Goal: Task Accomplishment & Management: Complete application form

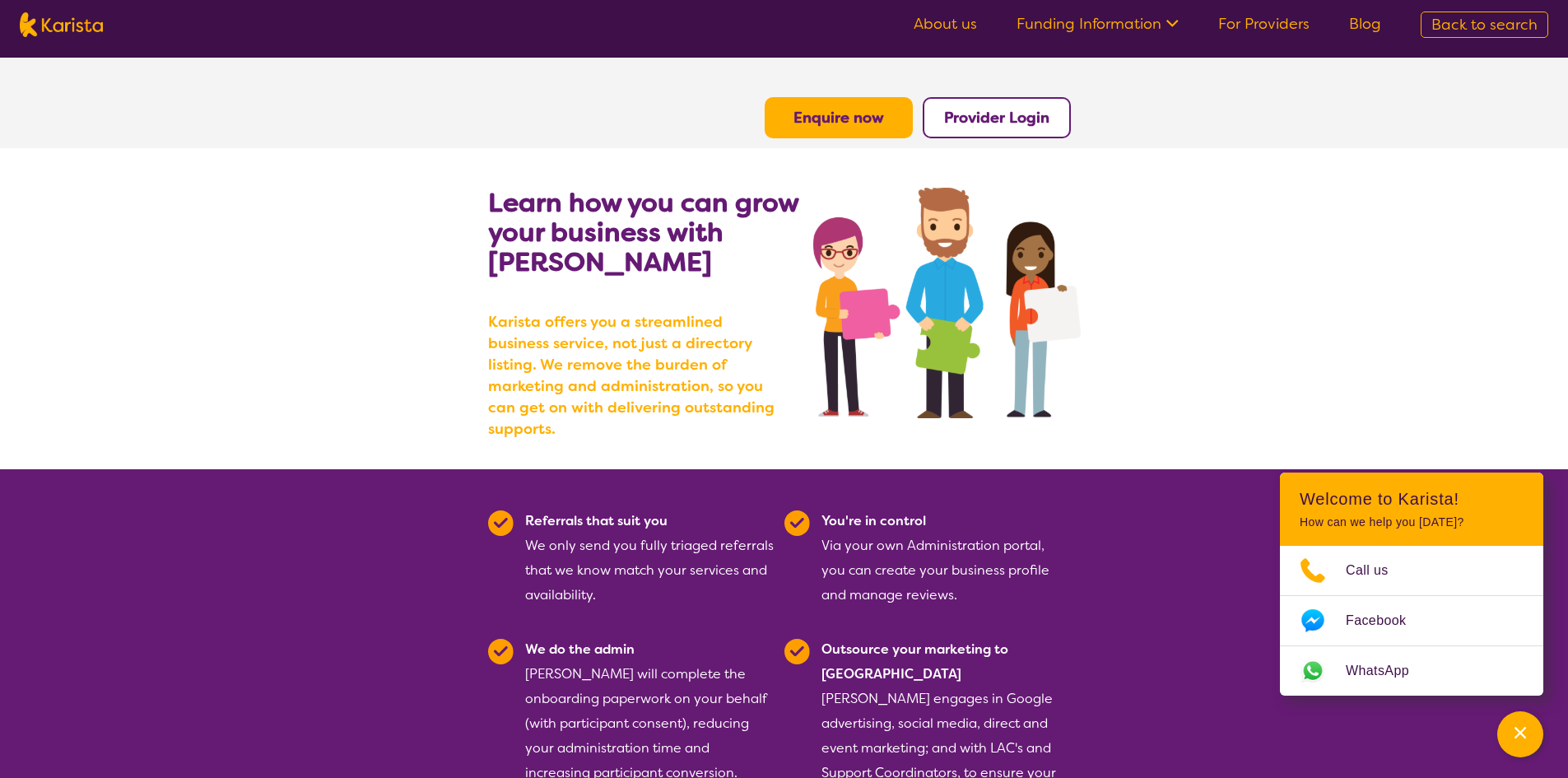
click at [999, 120] on b "Provider Login" at bounding box center [997, 117] width 105 height 20
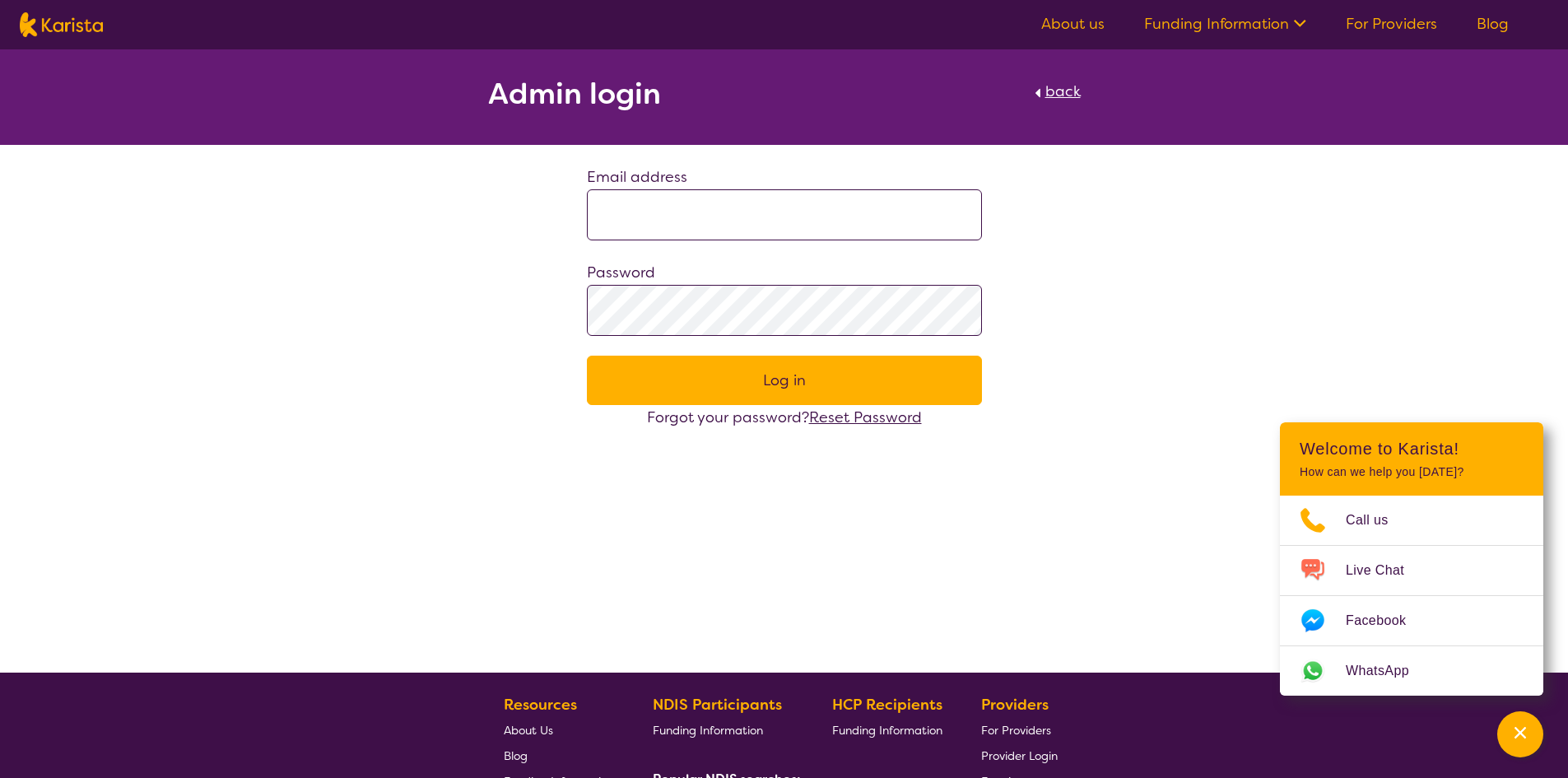
click at [1089, 24] on link "About us" at bounding box center [1073, 24] width 64 height 20
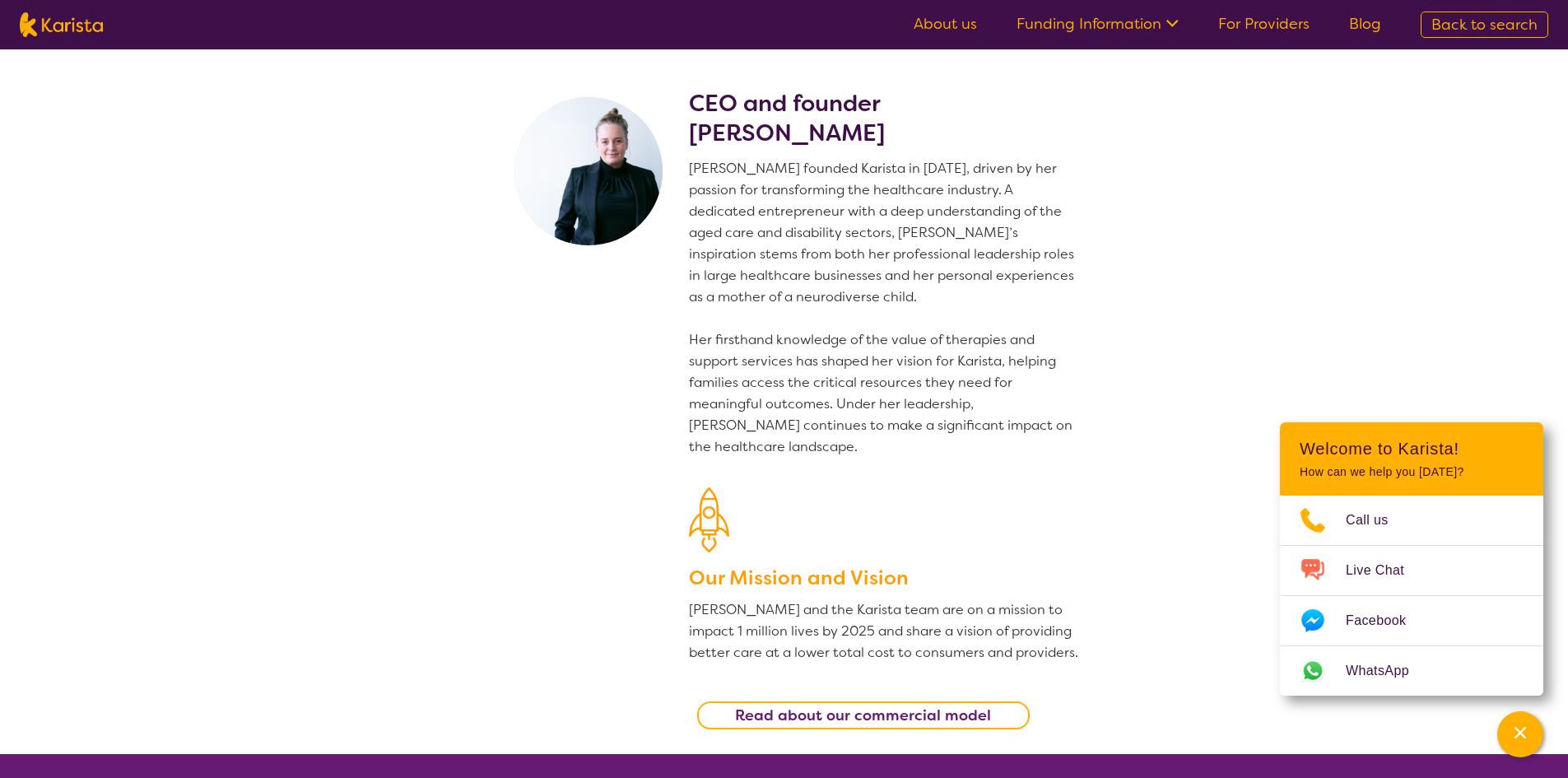
click at [1117, 24] on link "Funding Information" at bounding box center [1097, 24] width 162 height 20
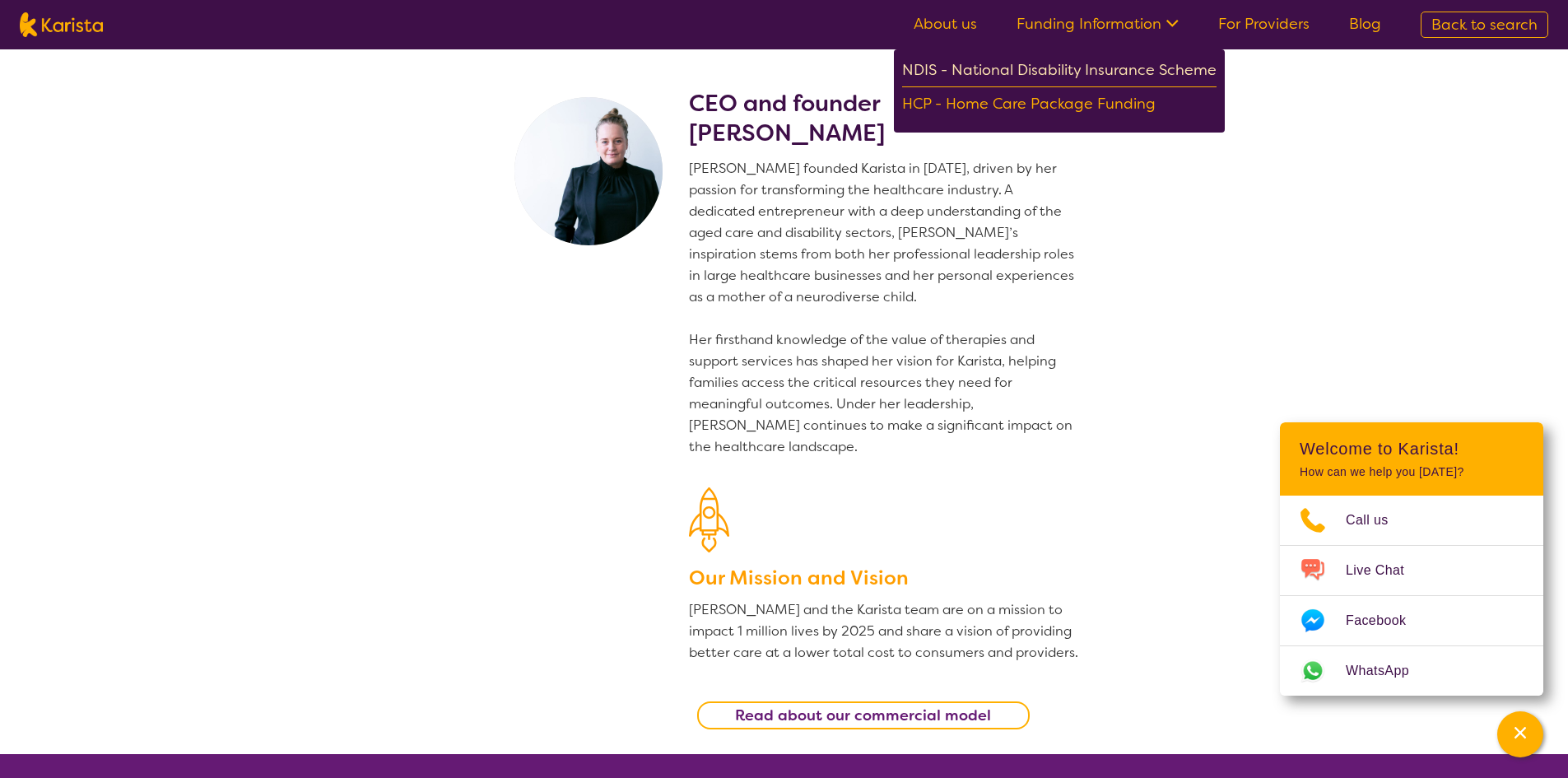
click at [1021, 72] on div "NDIS - National Disability Insurance Scheme" at bounding box center [1059, 73] width 314 height 30
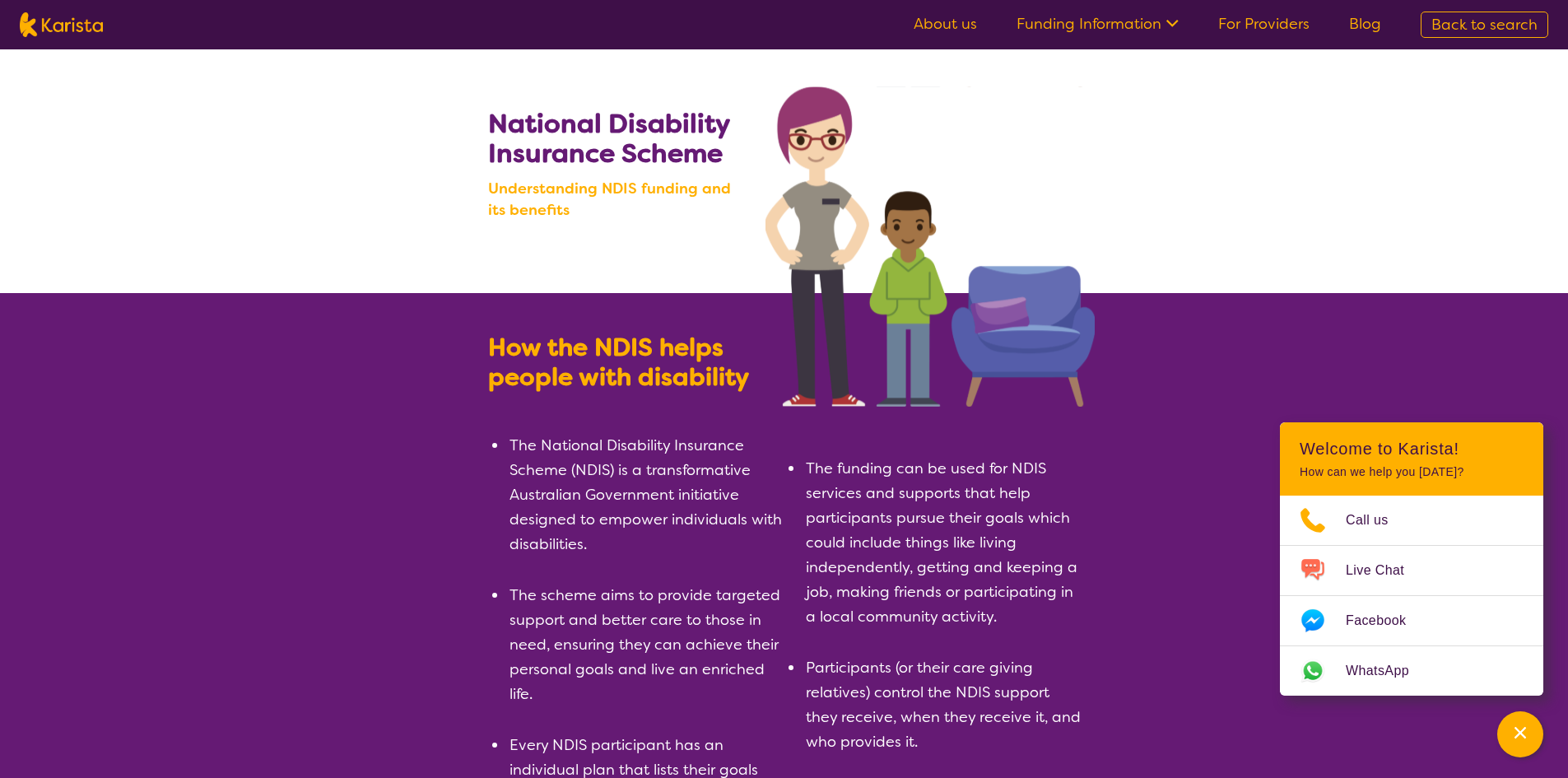
click at [1259, 32] on link "For Providers" at bounding box center [1264, 24] width 91 height 20
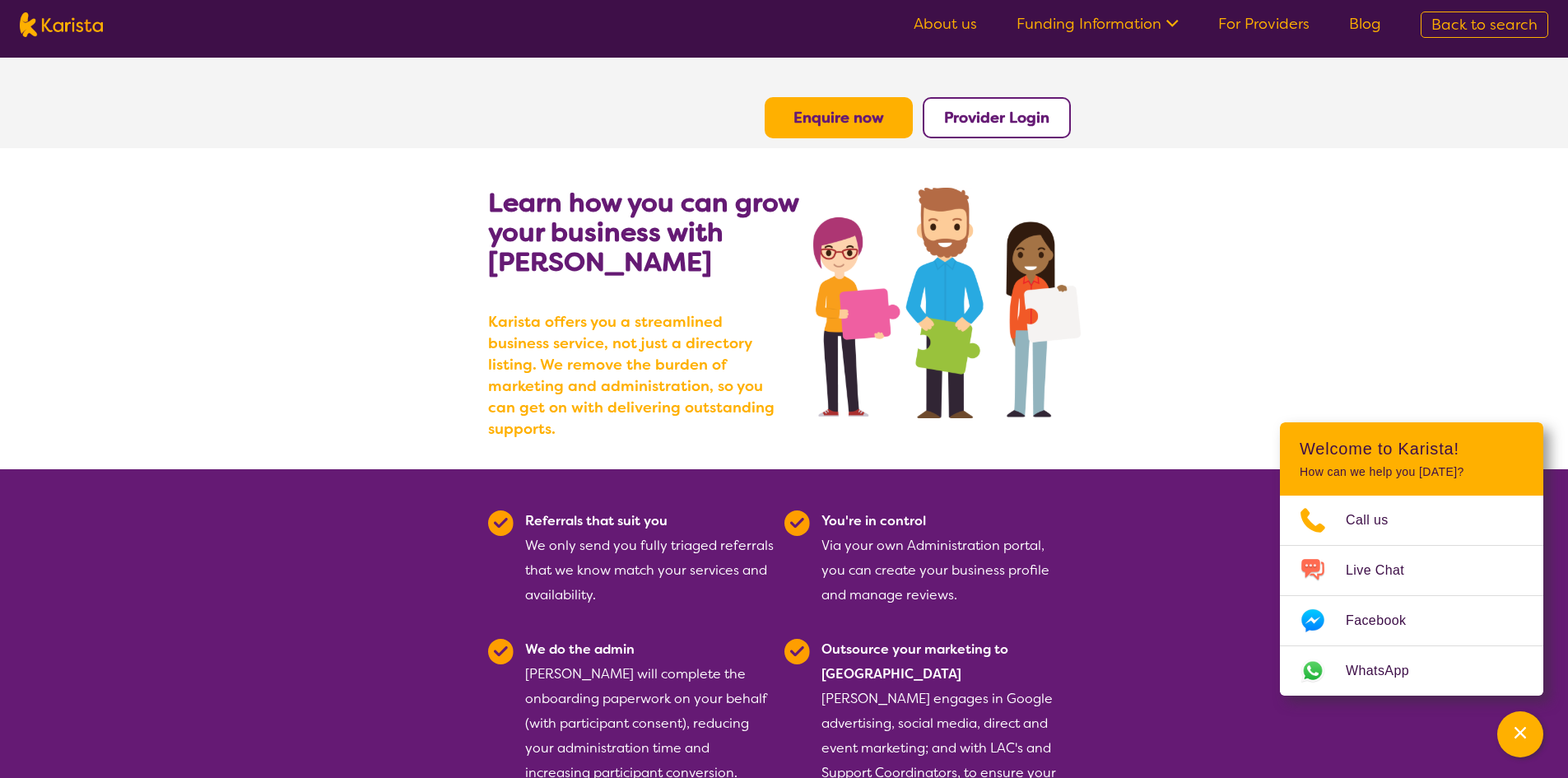
click at [891, 115] on button "Enquire now" at bounding box center [838, 117] width 148 height 41
click at [853, 122] on b "Enquire now" at bounding box center [838, 117] width 90 height 20
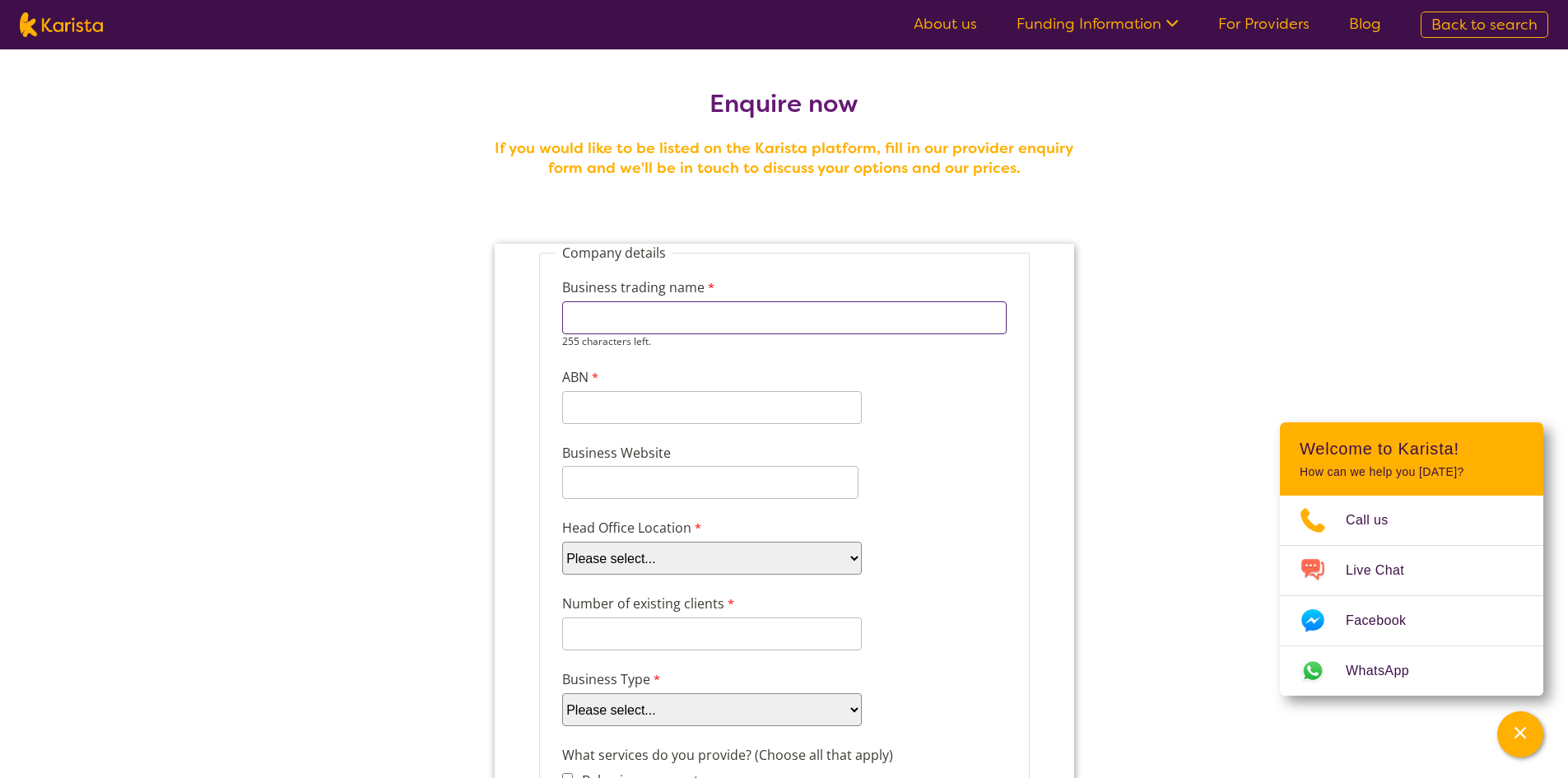
click at [596, 323] on input "Business trading name" at bounding box center [784, 317] width 444 height 33
type input "Feelings and Healing Pty Ltd"
click at [602, 413] on div "11 characters left." at bounding box center [711, 400] width 299 height 47
type input "54678705596"
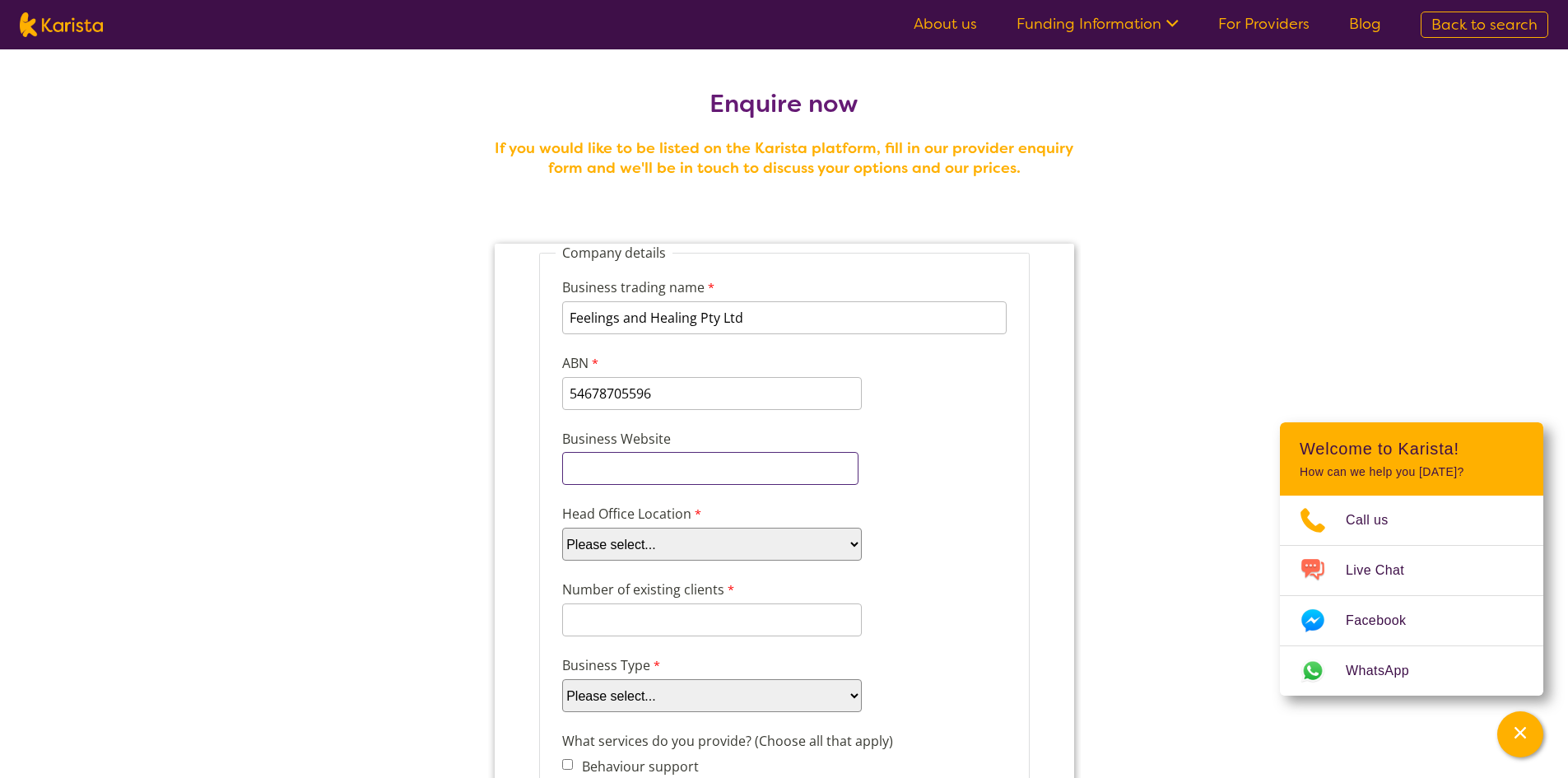
click at [607, 482] on input "Business Website" at bounding box center [710, 468] width 296 height 33
paste input "https://feelingsandhealing.com.au/index.php"
type input "https://feelingsandhealing.com.au/index.php"
click at [691, 537] on select "Please select... ACT NSW NT QLD SA TAS VIC WA" at bounding box center [711, 544] width 299 height 33
select select "tfa_100"
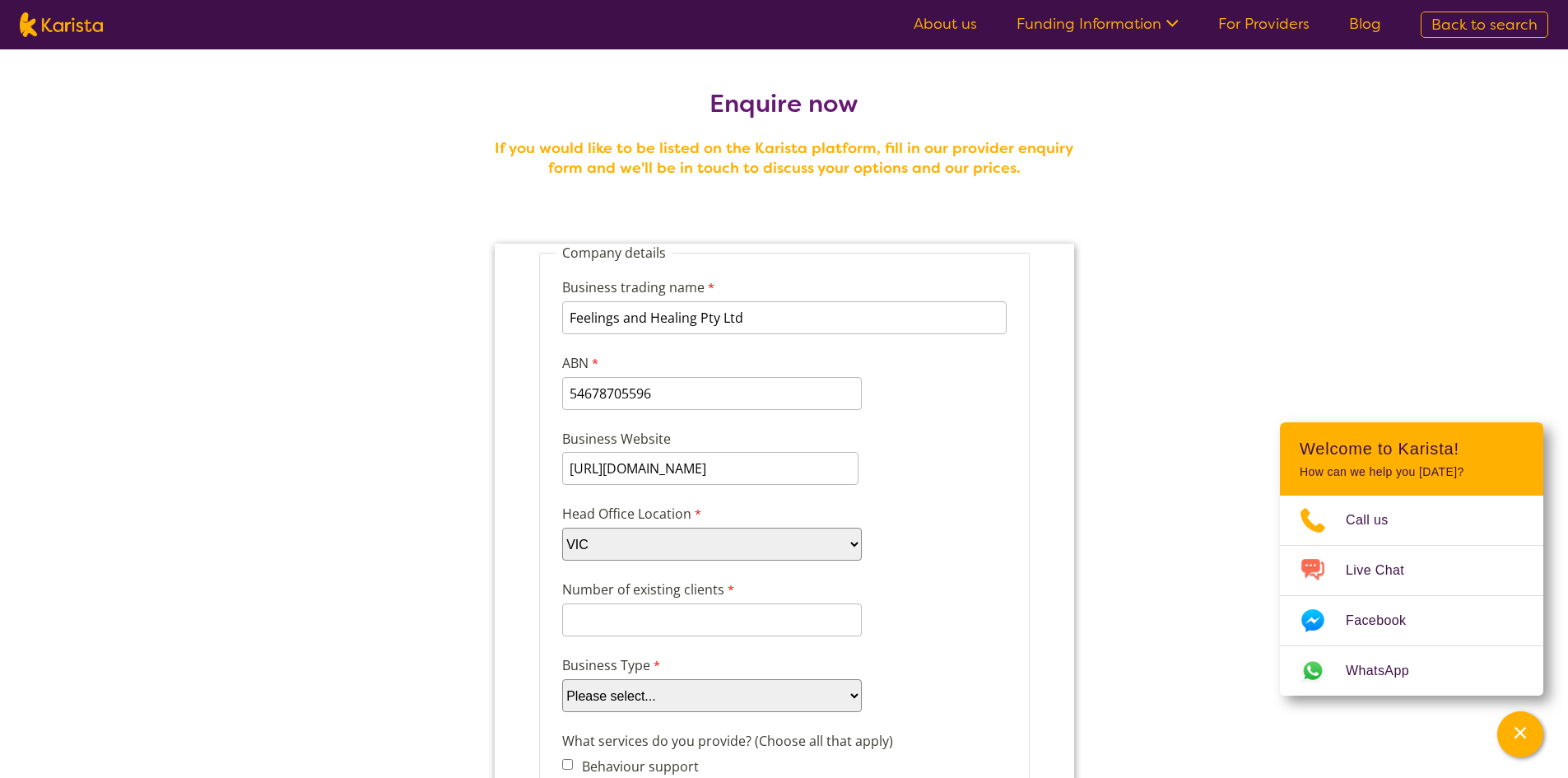
click at [562, 528] on select "Please select... ACT NSW NT QLD SA TAS VIC WA" at bounding box center [711, 544] width 299 height 33
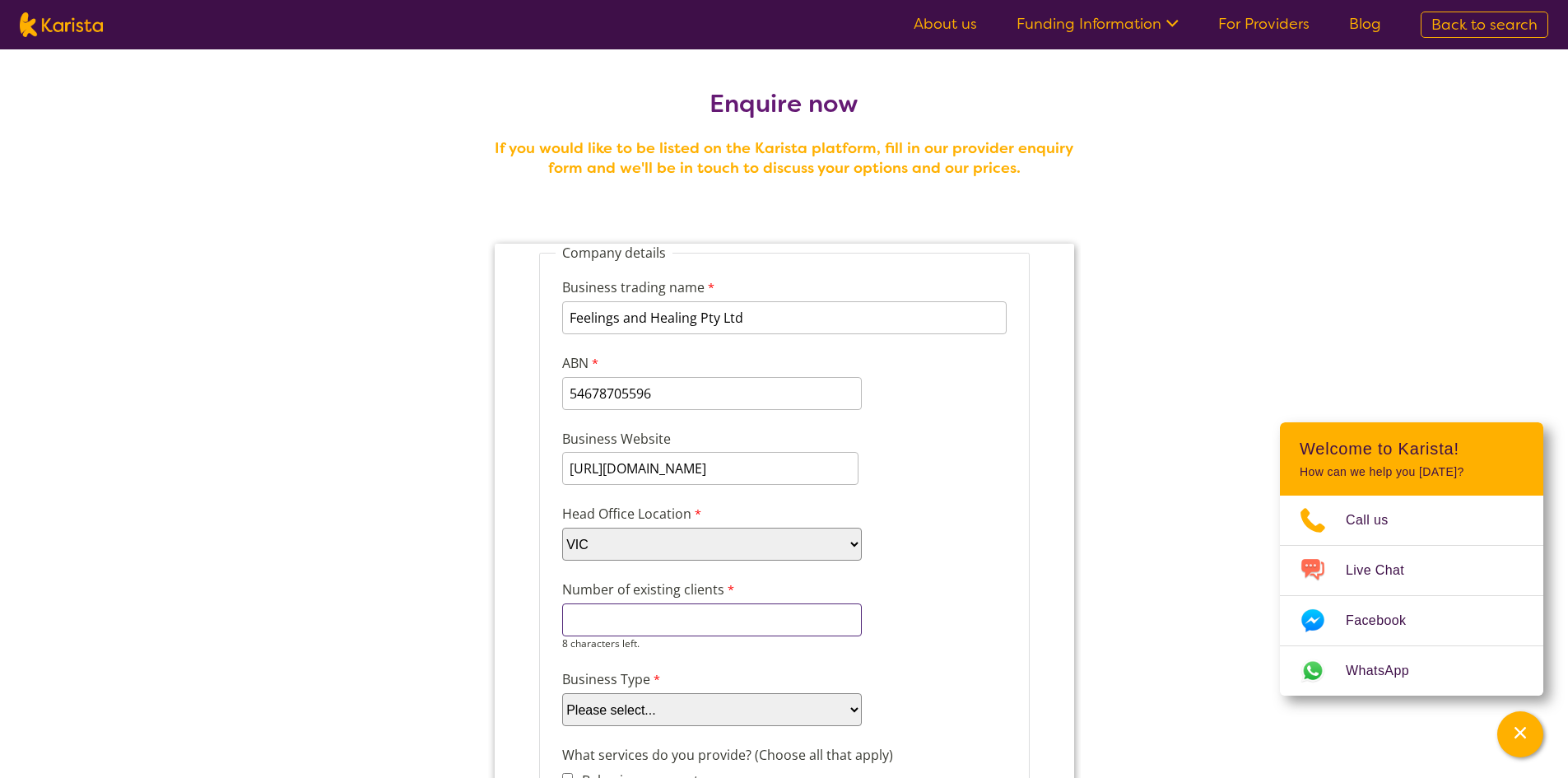
click at [681, 623] on input "Number of existing clients" at bounding box center [711, 620] width 299 height 33
type input "15"
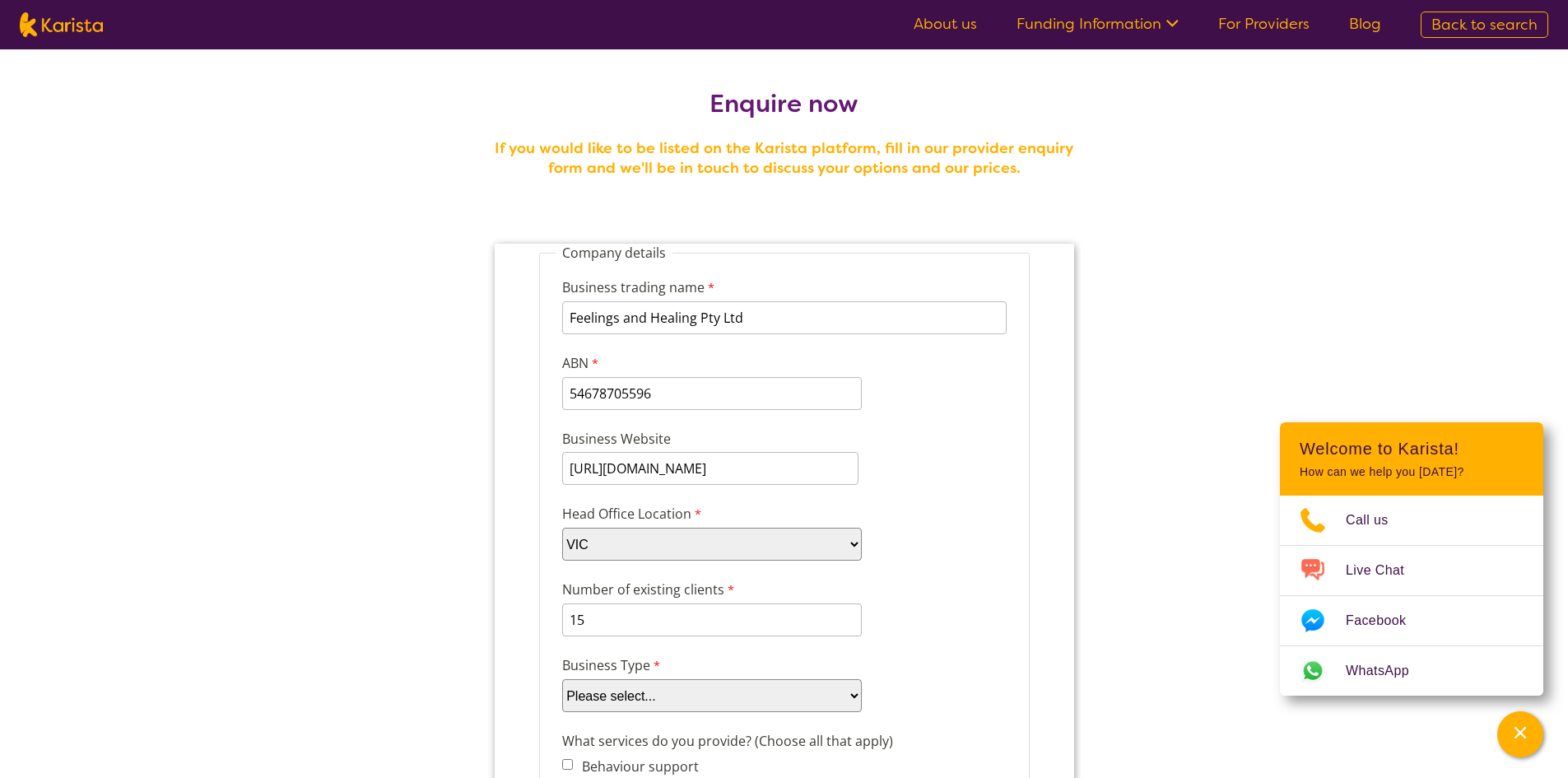
click at [793, 712] on select "Please select... Company Individual/Sole Trader Other (please specify)" at bounding box center [711, 695] width 299 height 33
select select "tfa_87"
click at [562, 680] on select "Please select... Company Individual/Sole Trader Other (please specify)" at bounding box center [711, 695] width 299 height 33
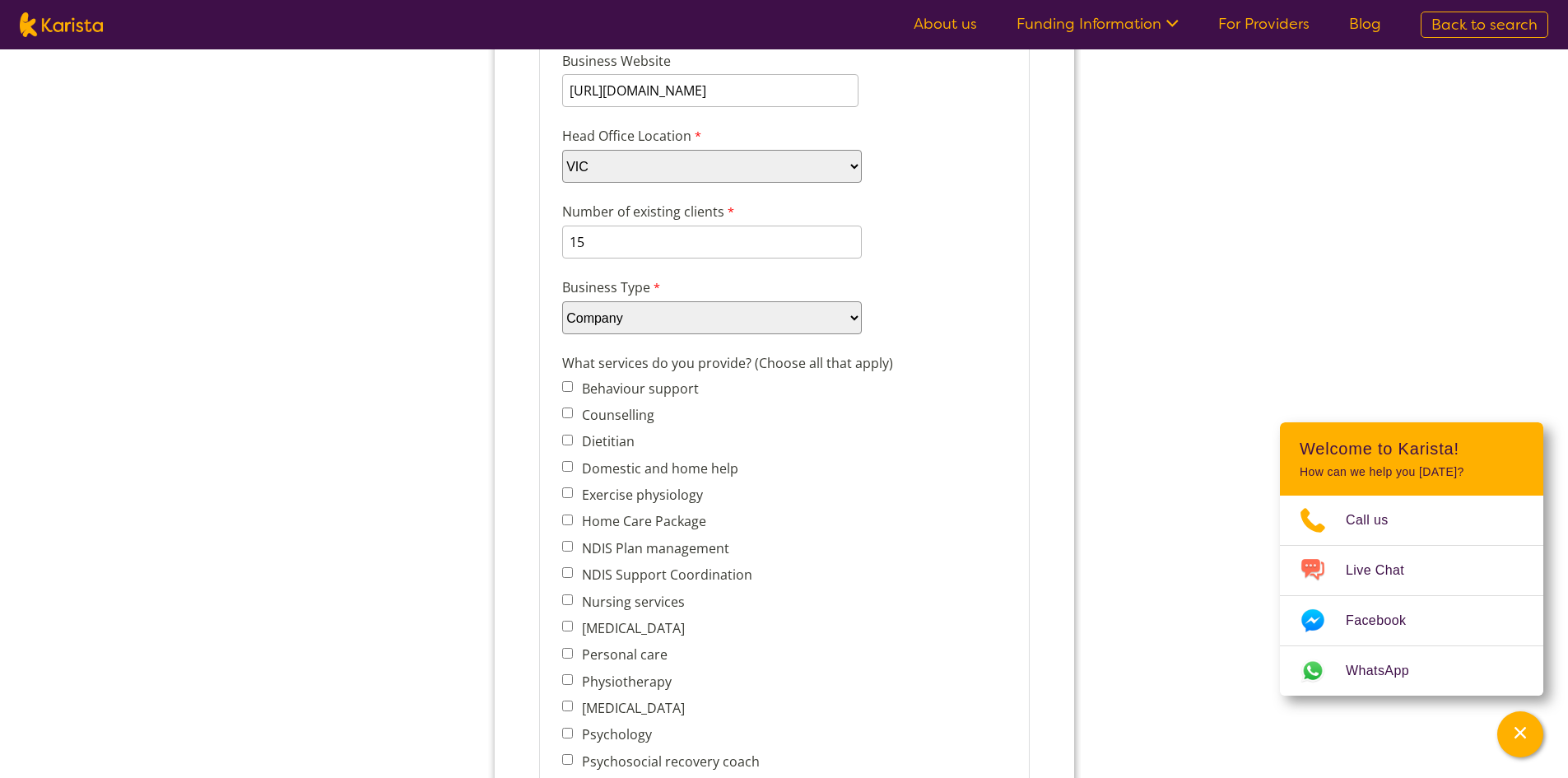
scroll to position [385, 0]
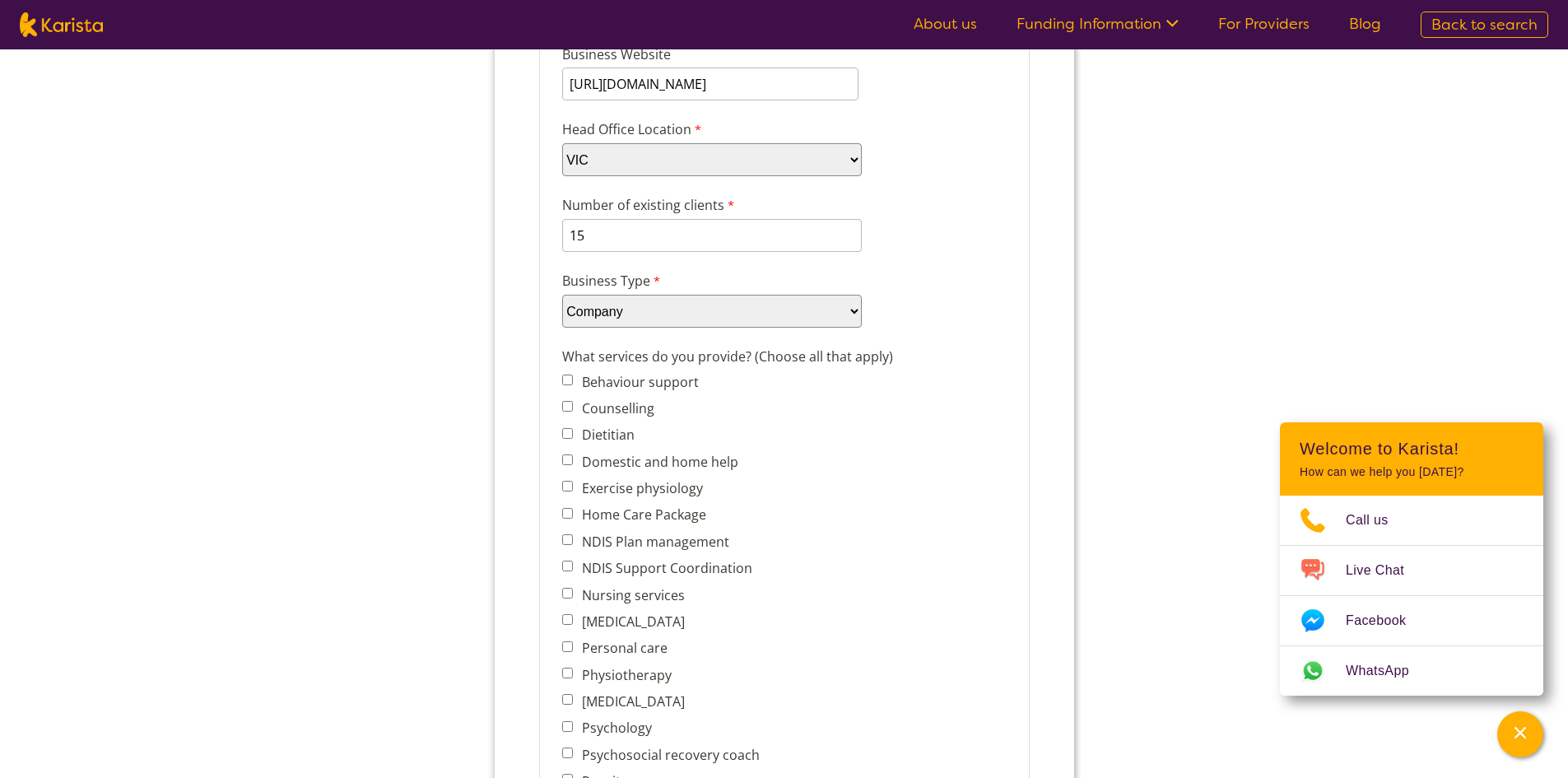
click at [570, 405] on input "Counselling" at bounding box center [567, 406] width 11 height 11
checkbox input "true"
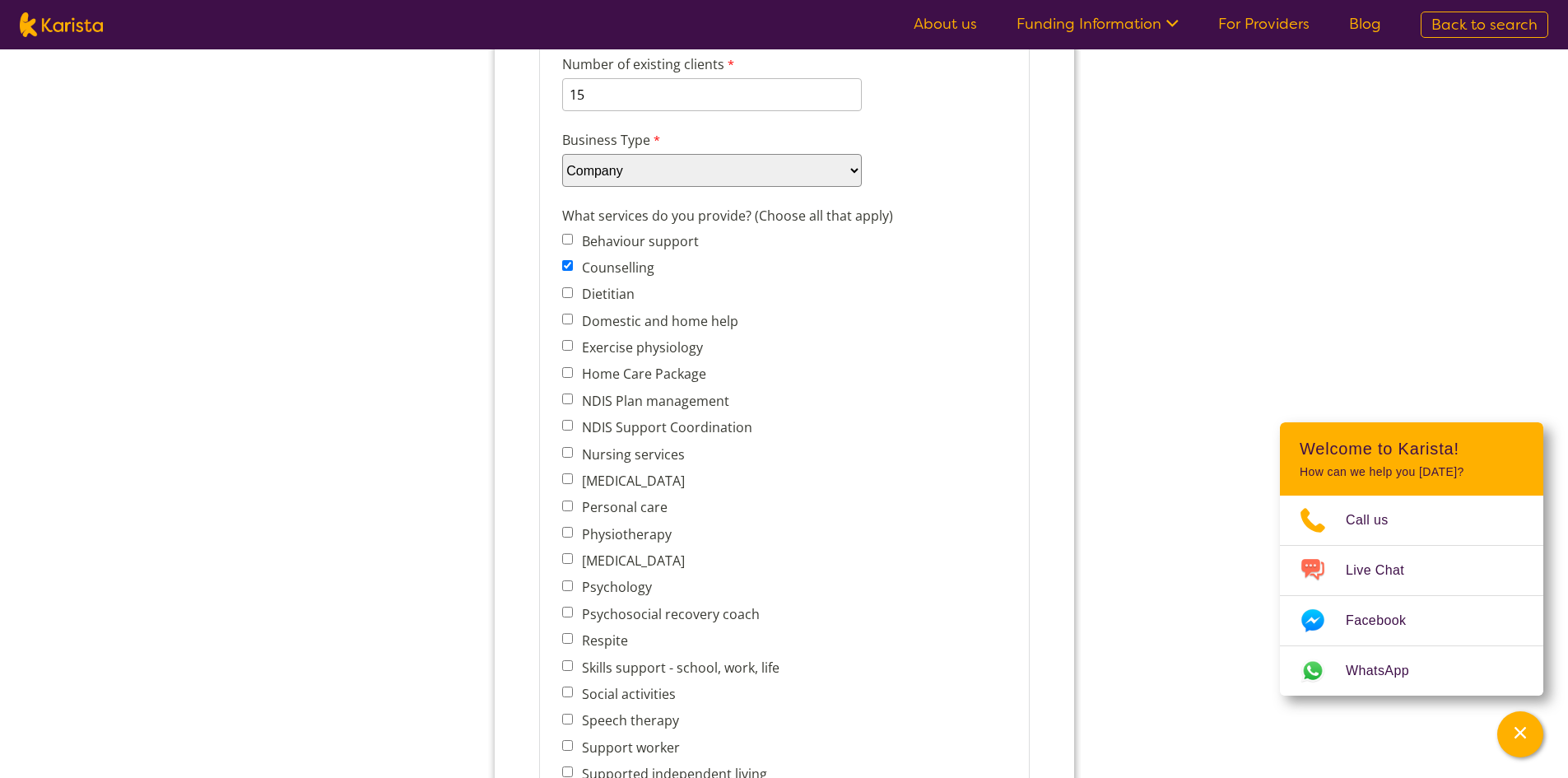
scroll to position [577, 0]
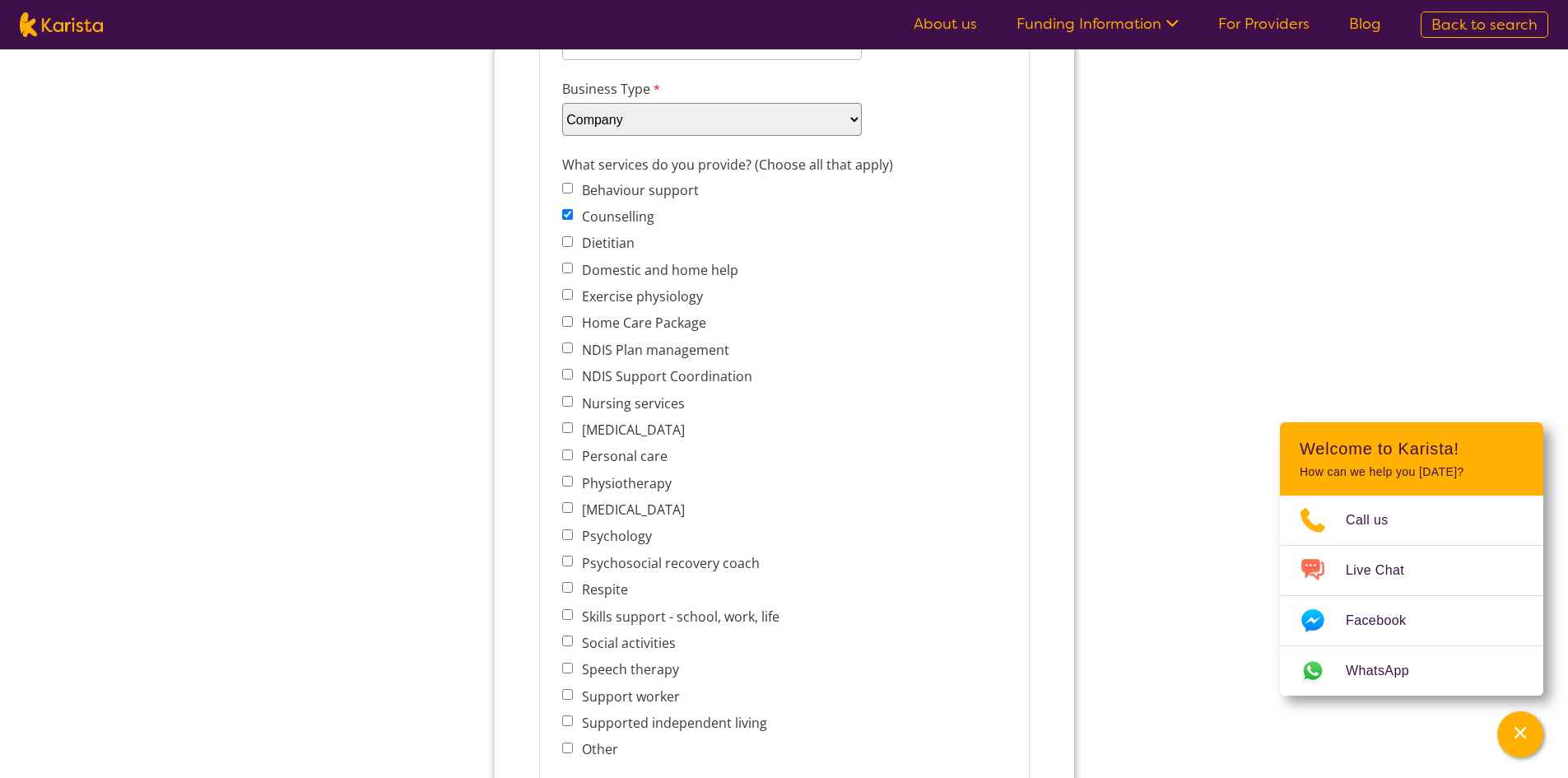
click at [567, 371] on input "NDIS Support Coordination" at bounding box center [567, 374] width 11 height 11
checkbox input "true"
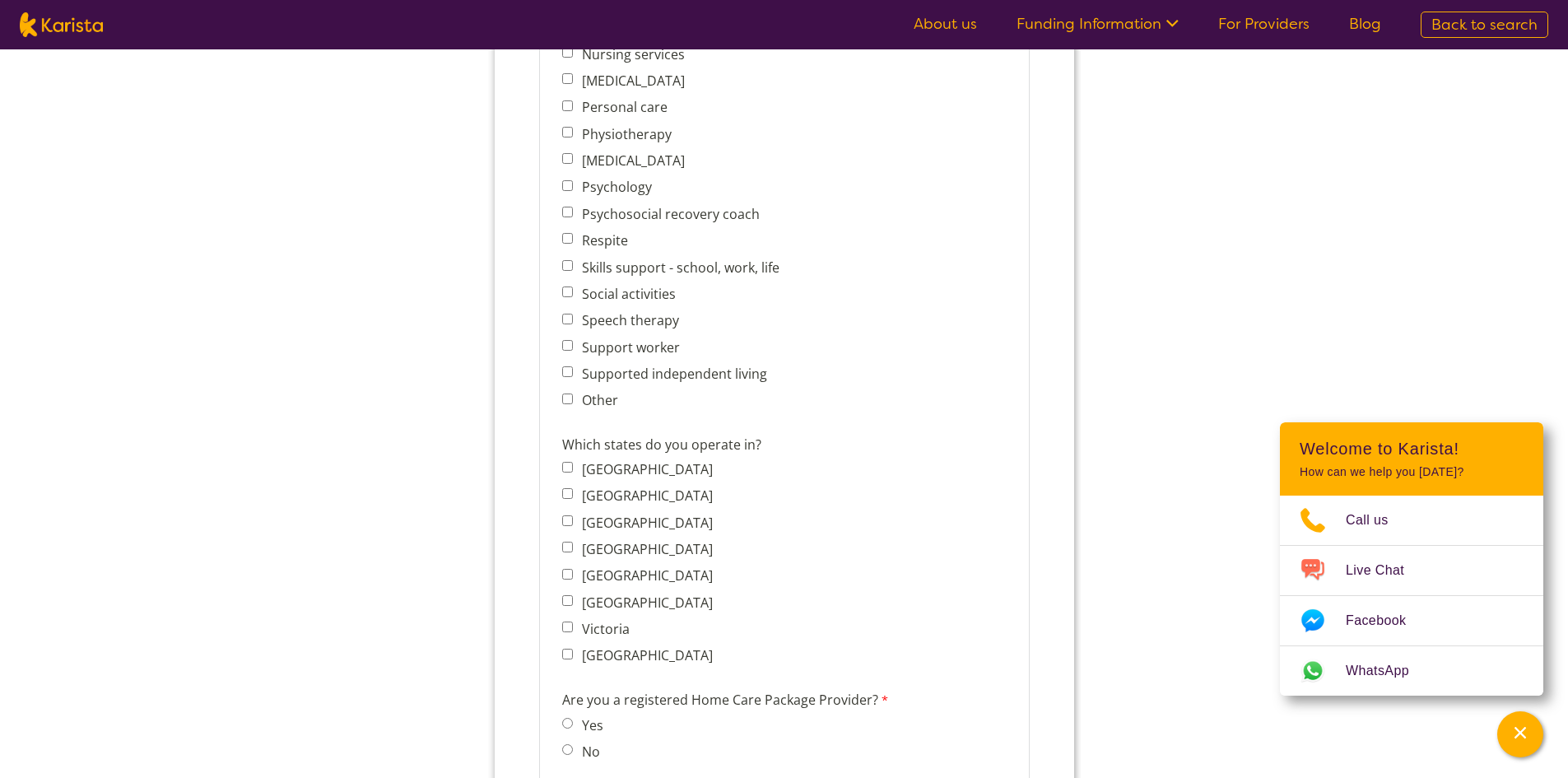
scroll to position [961, 0]
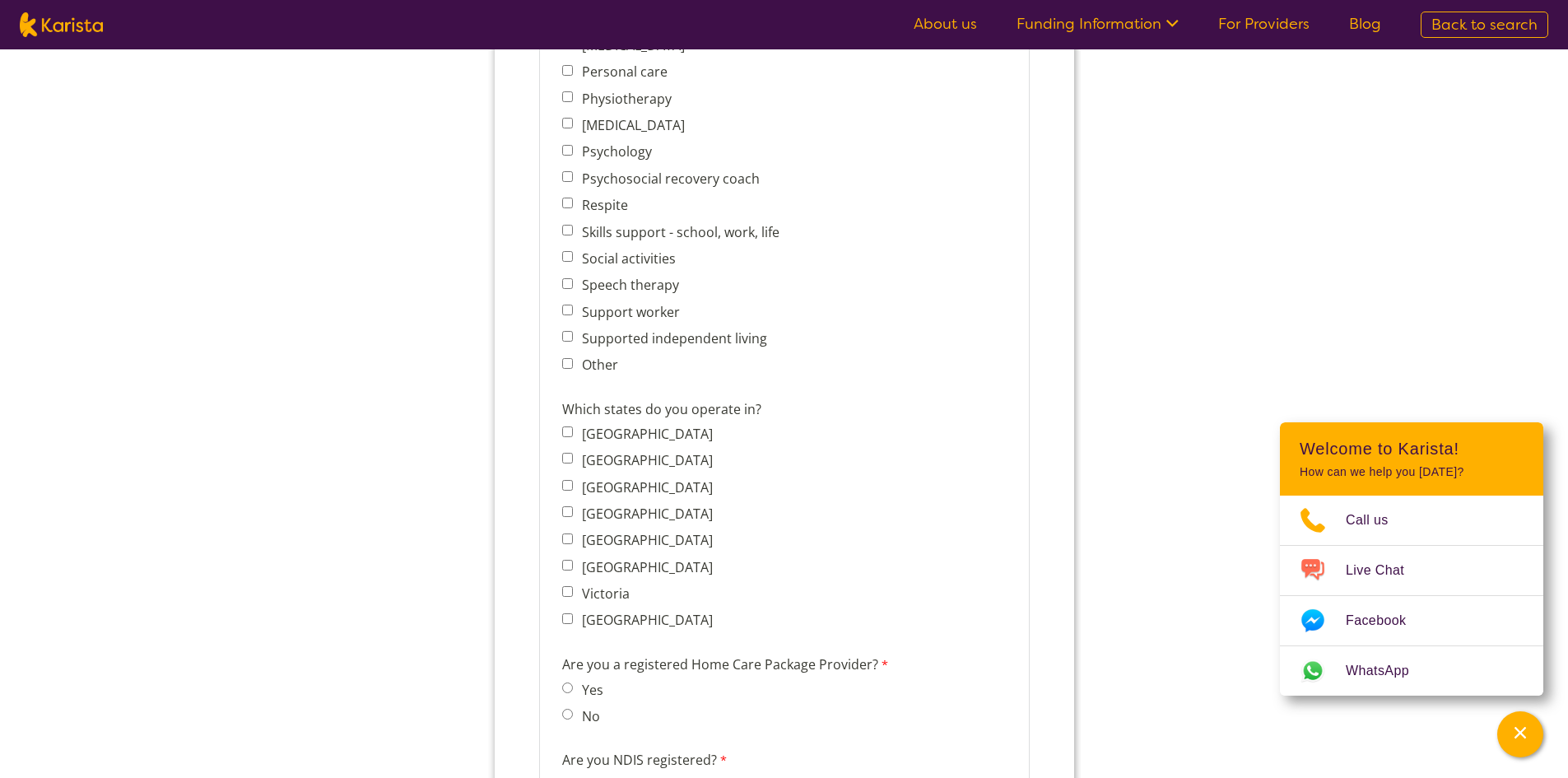
click at [572, 590] on input "Victoria" at bounding box center [567, 591] width 11 height 11
checkbox input "true"
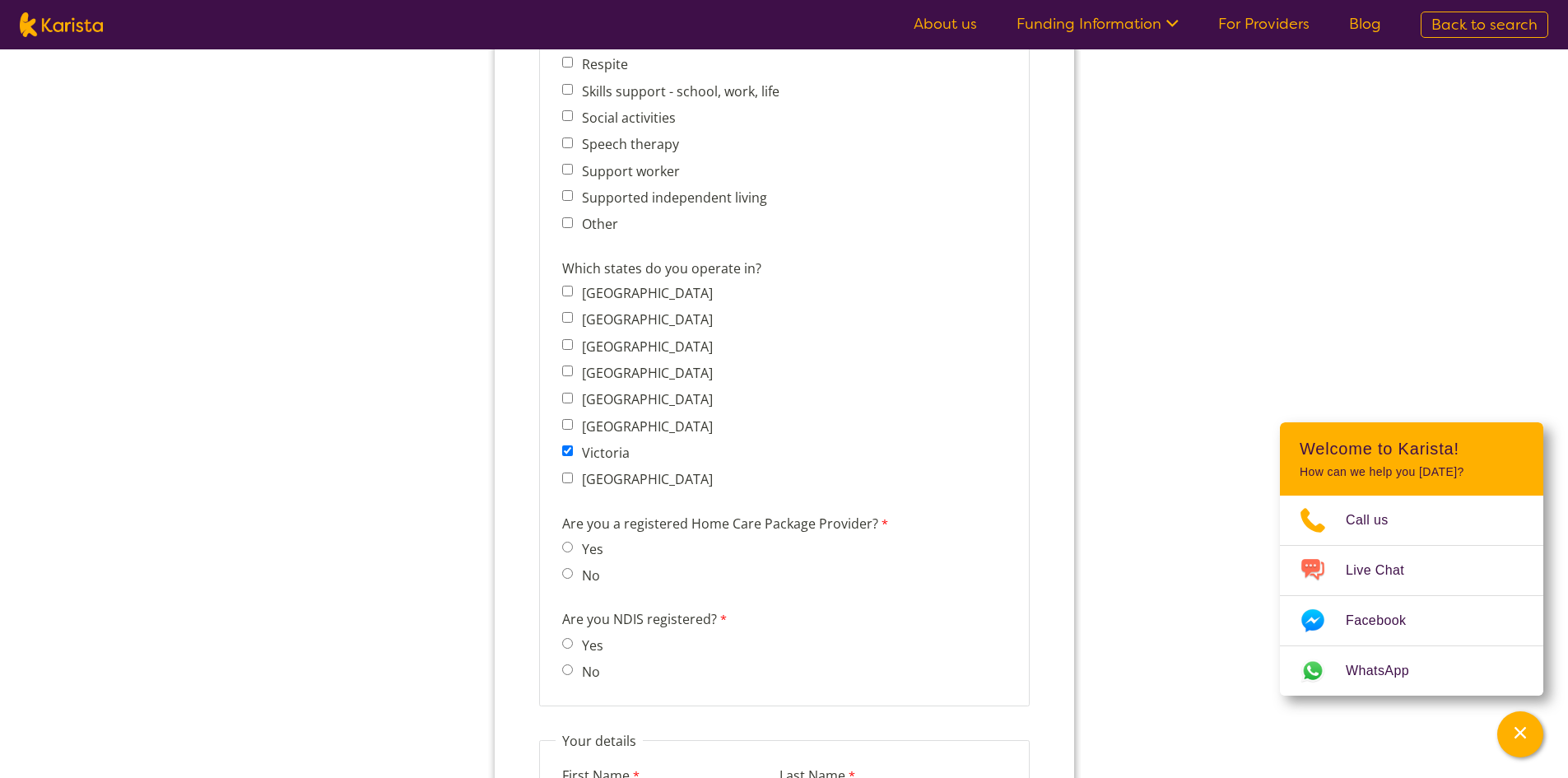
scroll to position [1153, 0]
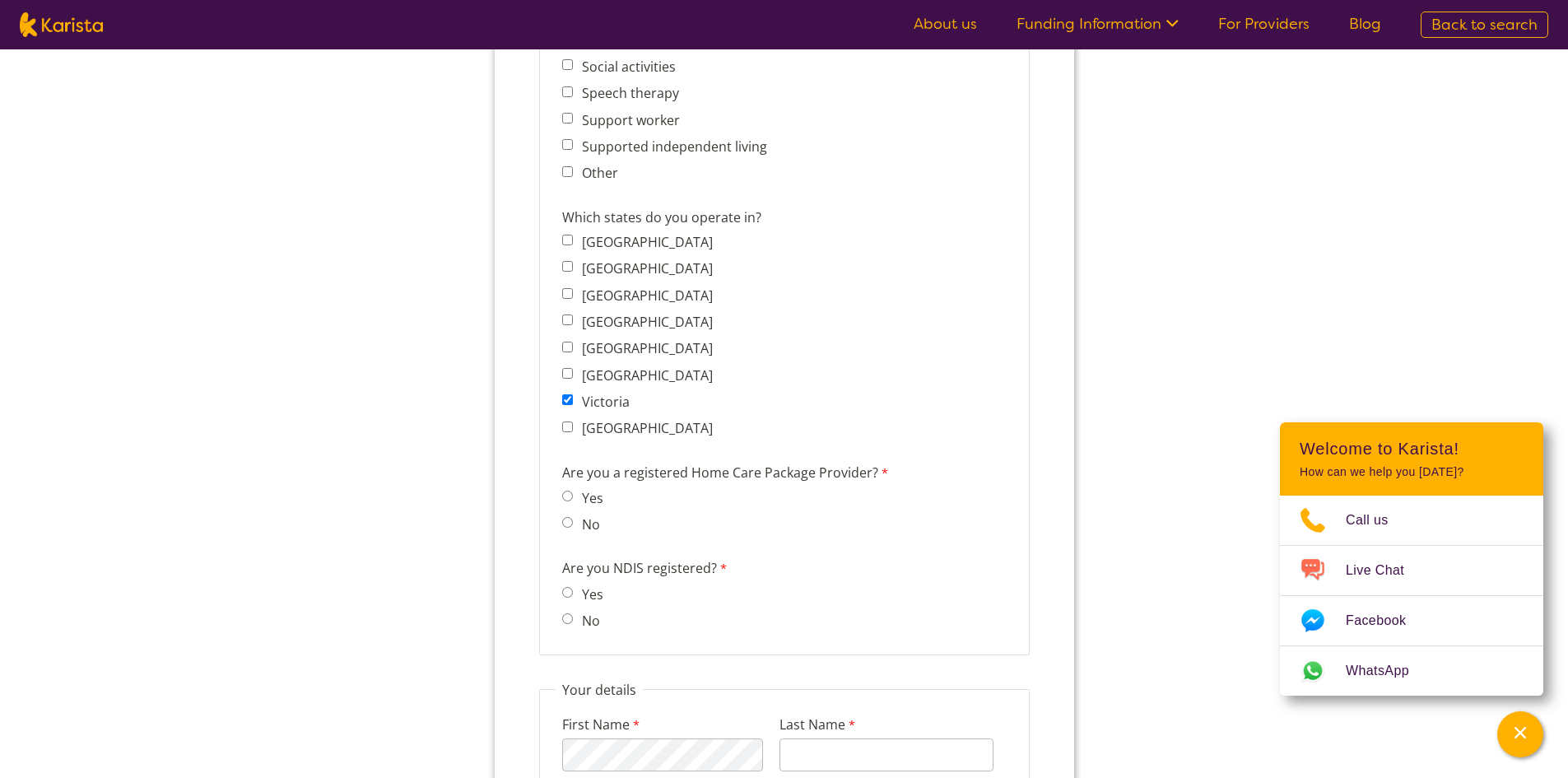
click at [584, 525] on label "No" at bounding box center [587, 524] width 23 height 18
click at [572, 525] on input "No" at bounding box center [567, 522] width 11 height 11
radio input "true"
click at [576, 606] on span "Yes No" at bounding box center [587, 607] width 50 height 50
click at [567, 595] on input "Yes" at bounding box center [567, 592] width 11 height 11
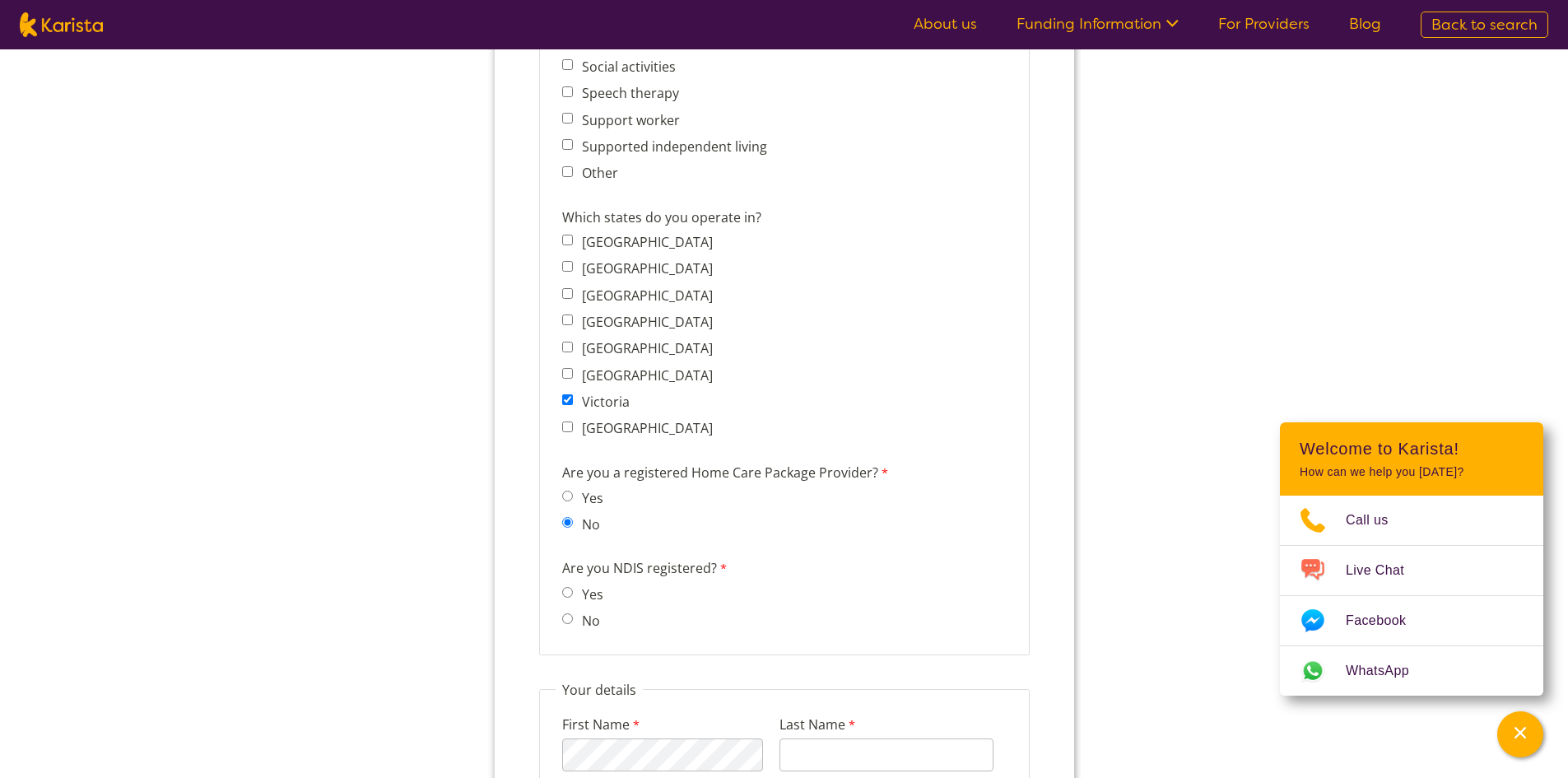
radio input "true"
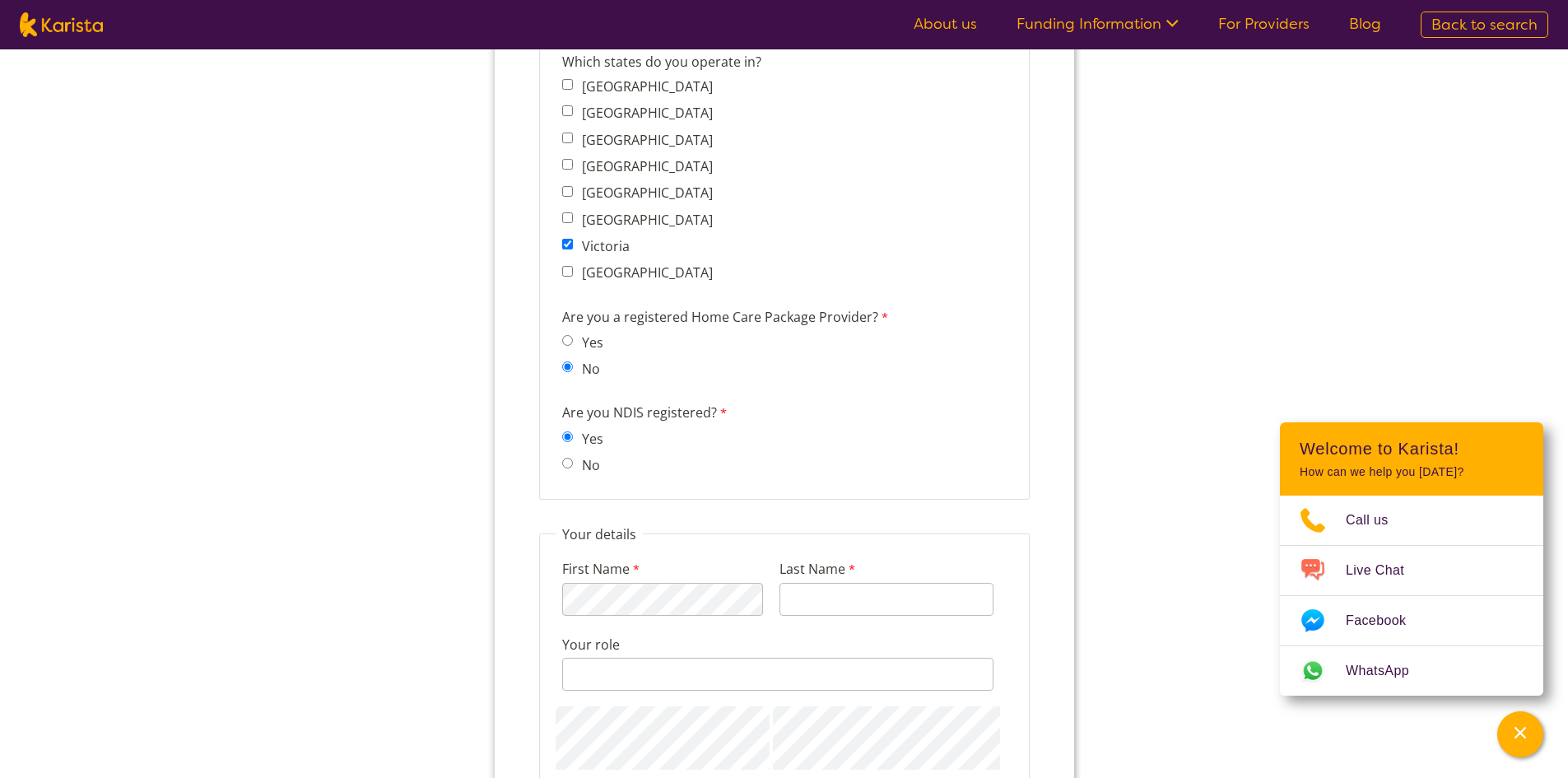
scroll to position [1345, 0]
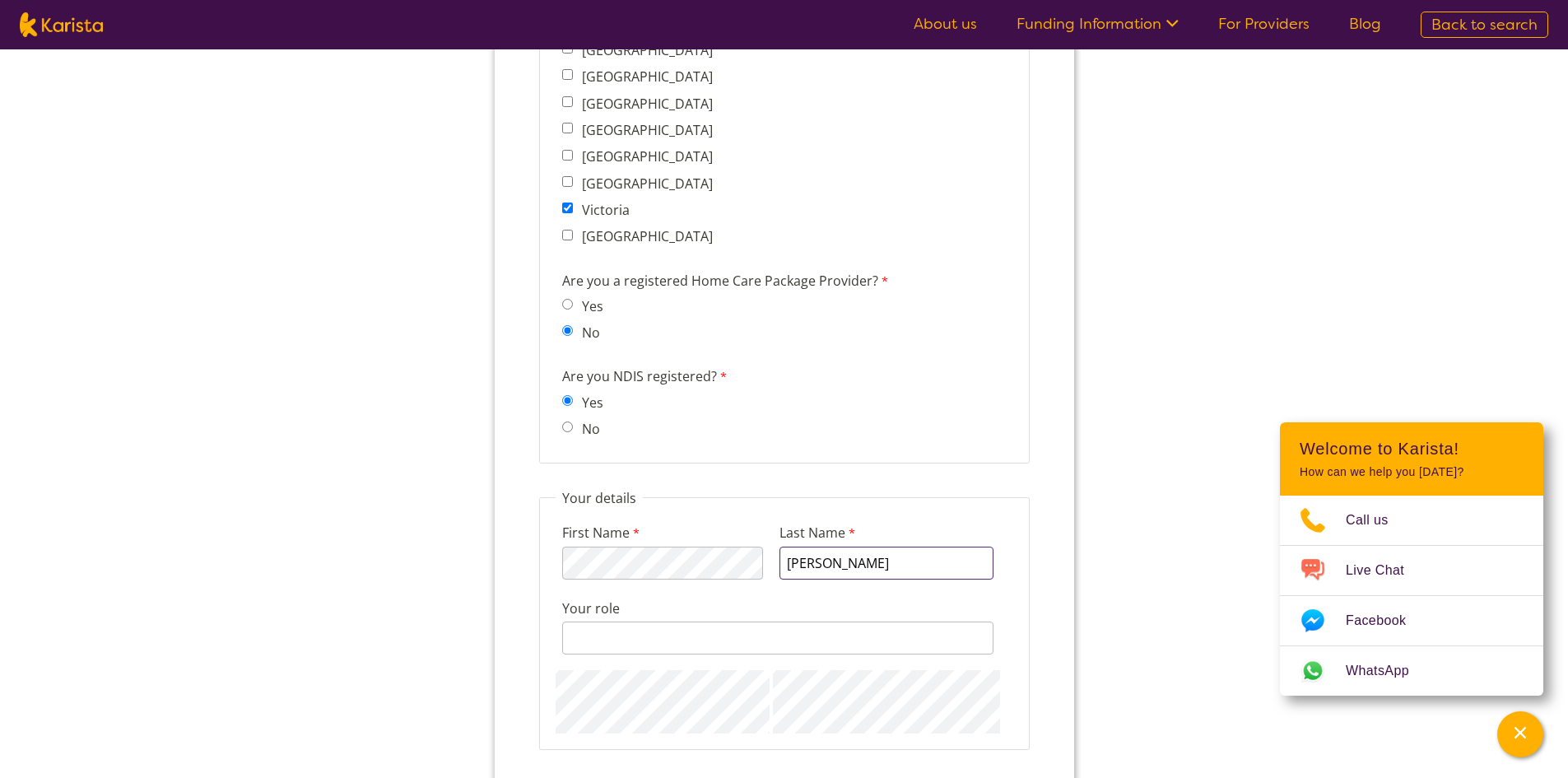
type input "Shah"
type input "Director / Support coordinator"
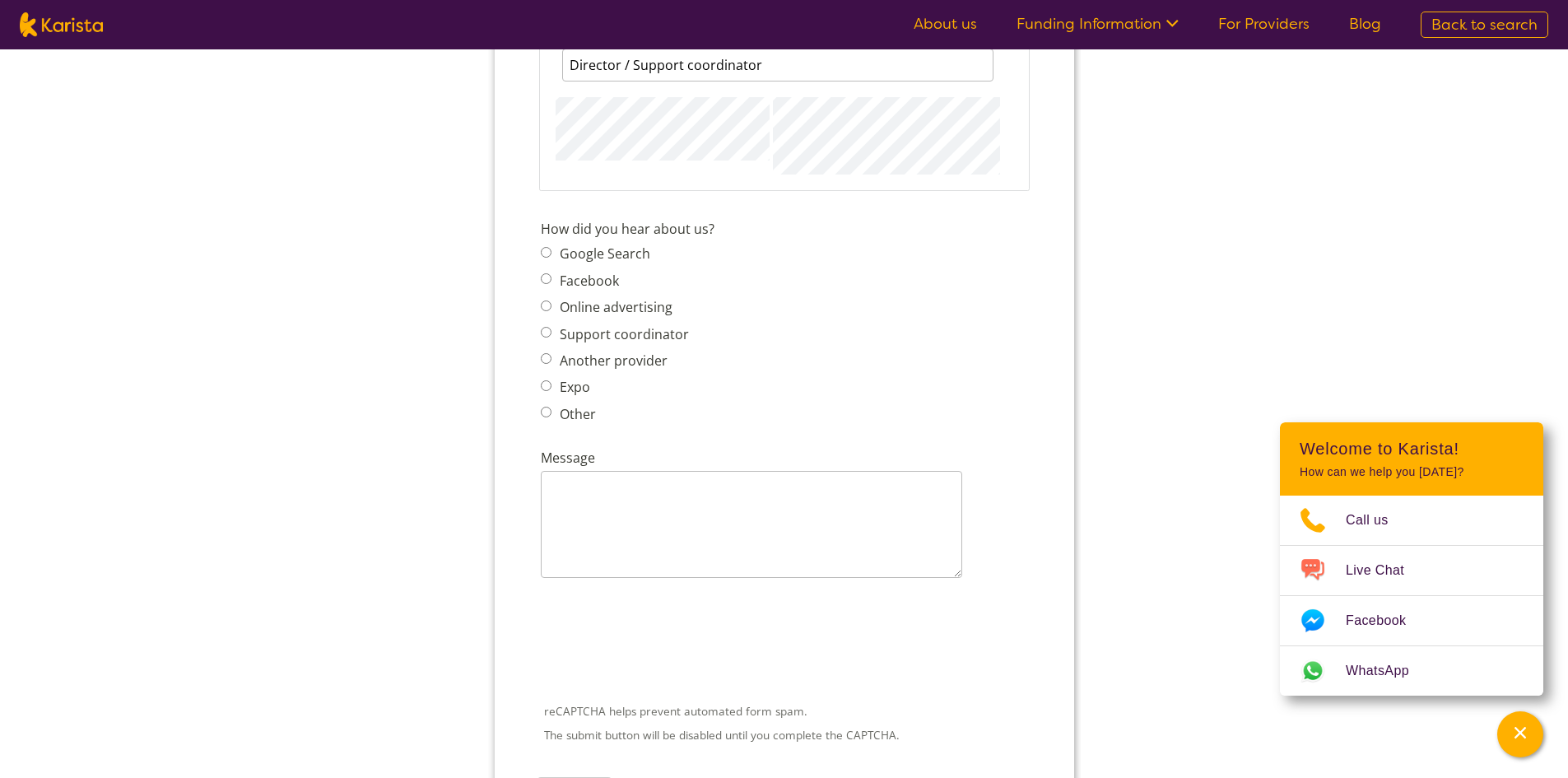
scroll to position [1921, 0]
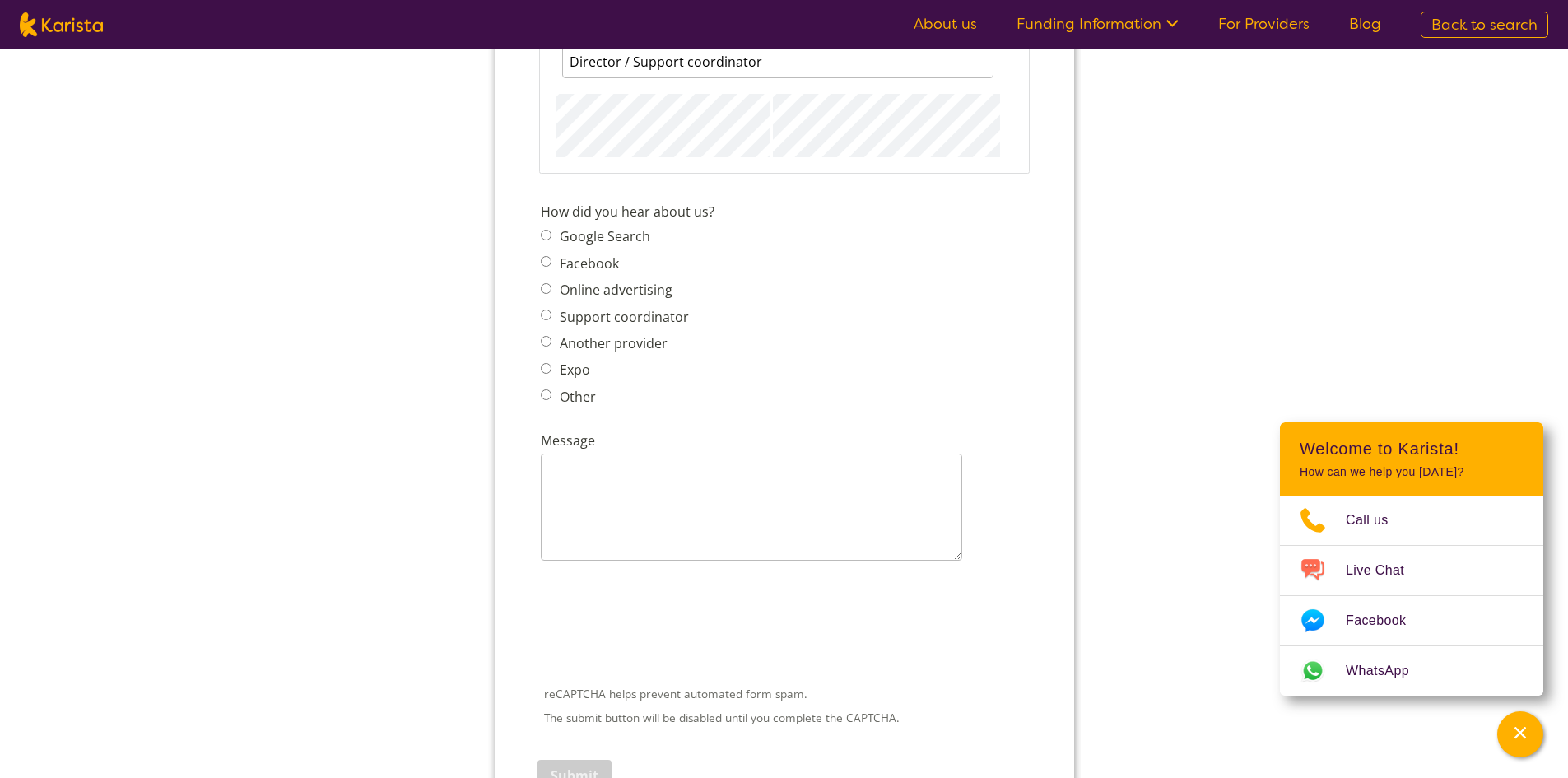
click at [548, 356] on span "Google Search Facebook Online advertising Support coordinator Another provider …" at bounding box center [618, 316] width 158 height 184
click at [543, 341] on input "Another provider" at bounding box center [545, 341] width 11 height 11
radio input "true"
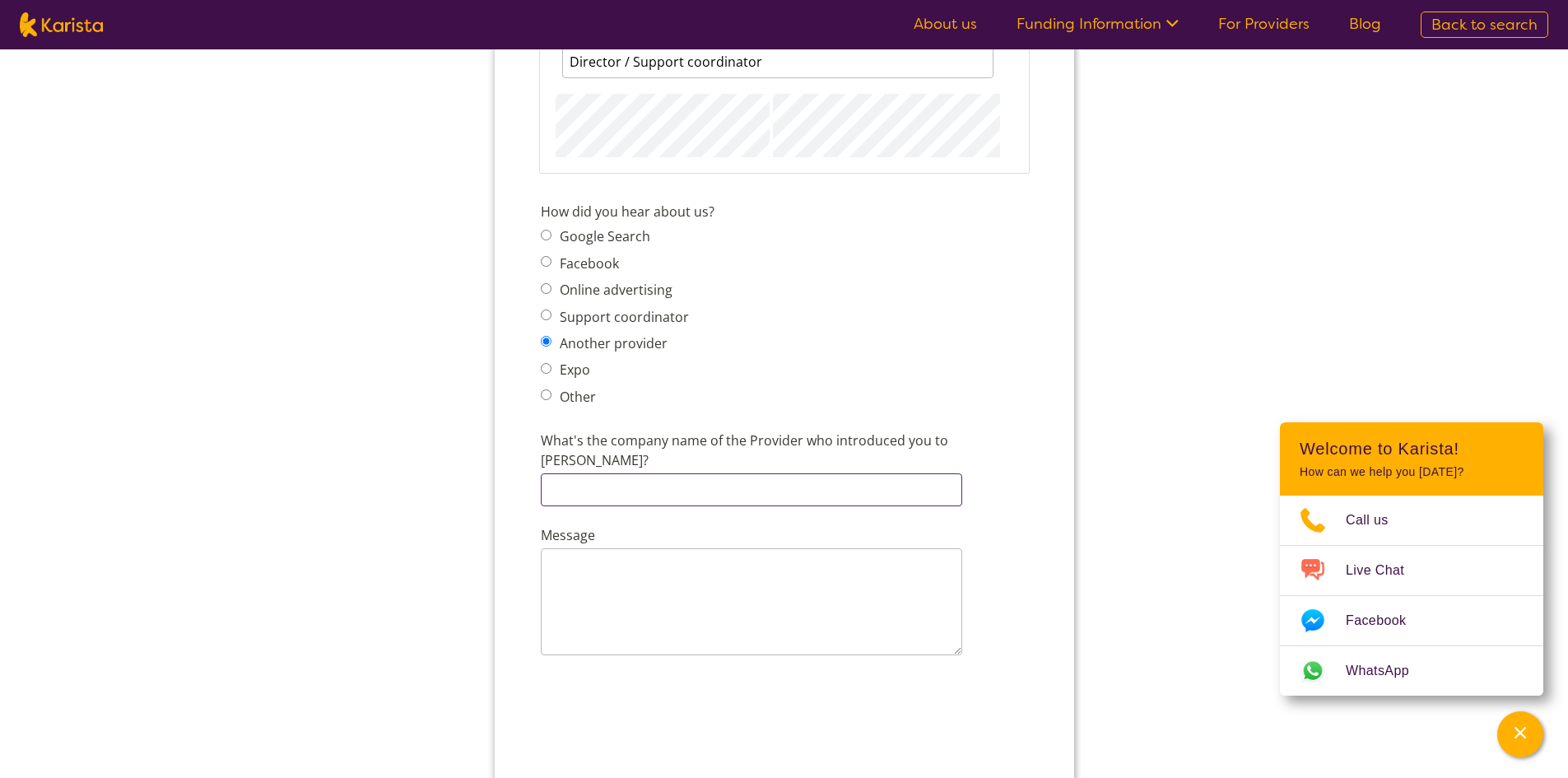
click at [793, 474] on input "What's the company name of the Provider who introduced you to [PERSON_NAME]?" at bounding box center [751, 489] width 422 height 33
paste input "Little Learners"
type input "Little Learners Early interventions"
click at [720, 579] on textarea "Message" at bounding box center [751, 602] width 422 height 107
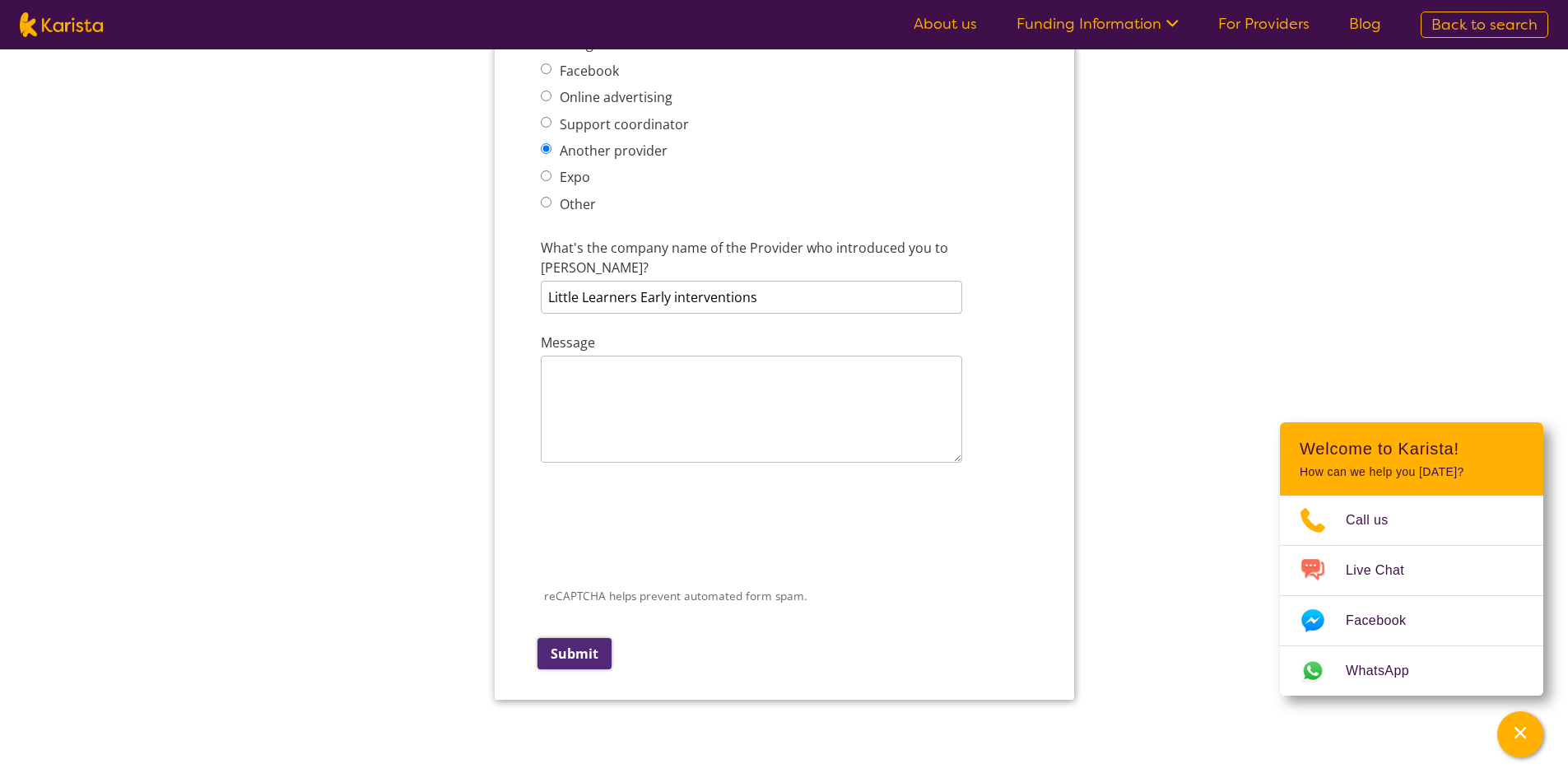
click at [561, 639] on input "Submit" at bounding box center [574, 654] width 75 height 31
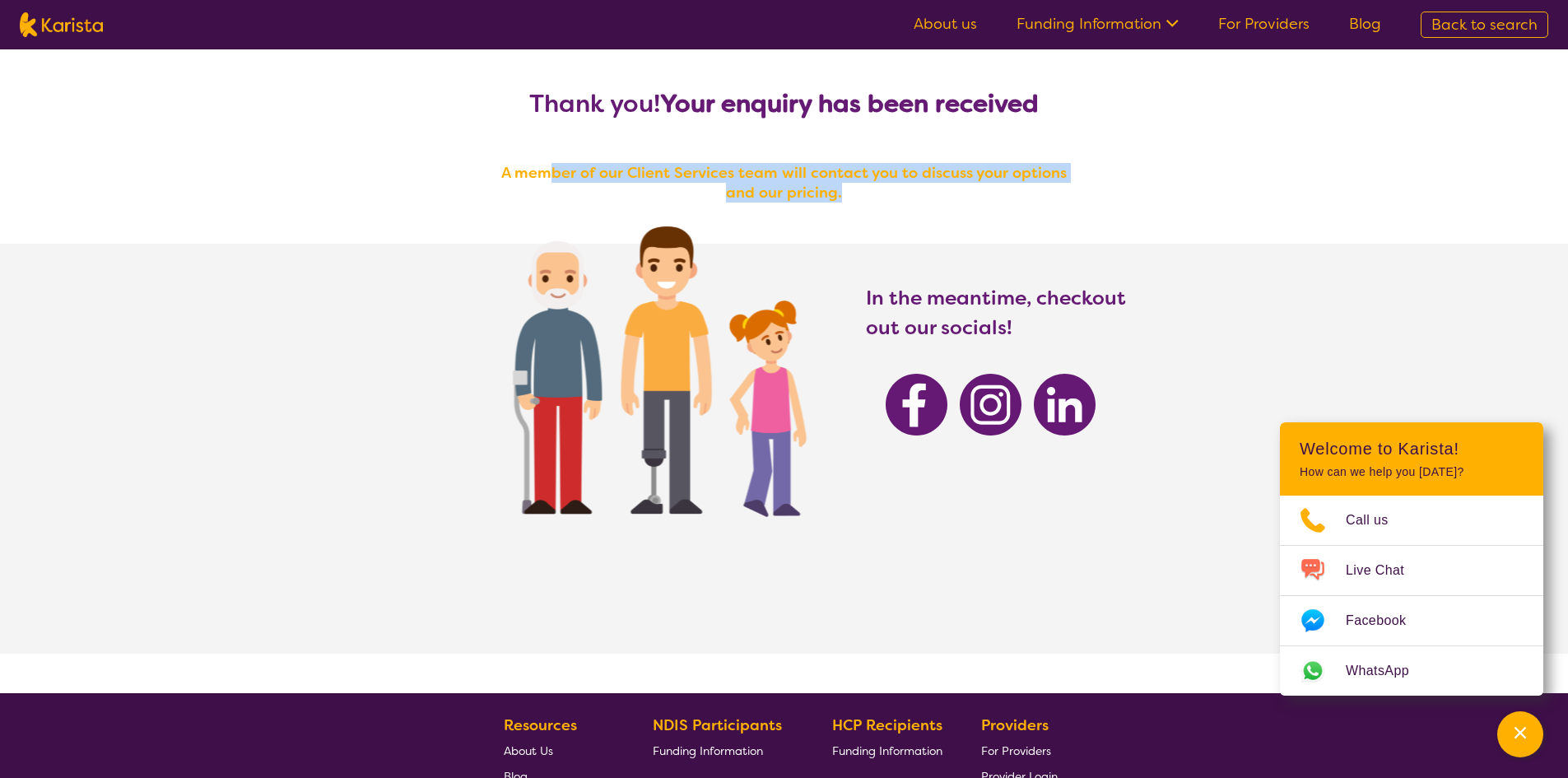
drag, startPoint x: 537, startPoint y: 178, endPoint x: 967, endPoint y: 195, distance: 430.3
click at [967, 195] on h4 "A member of our Client Services team will contact you to discuss your options a…" at bounding box center [784, 183] width 593 height 40
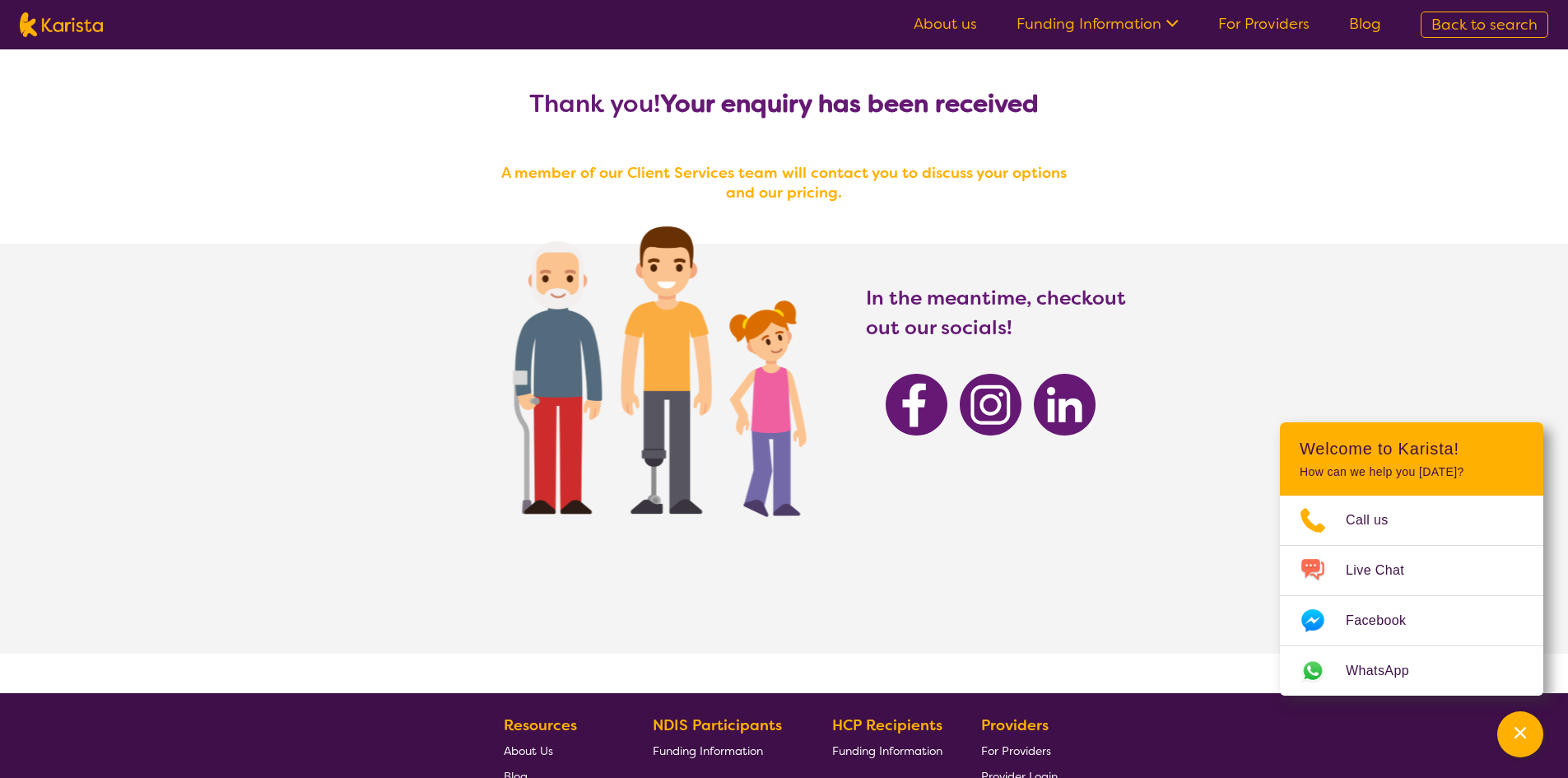
click at [1179, 222] on div "Thank you! Your enquiry has been received A member of our Client Services team …" at bounding box center [784, 371] width 1568 height 644
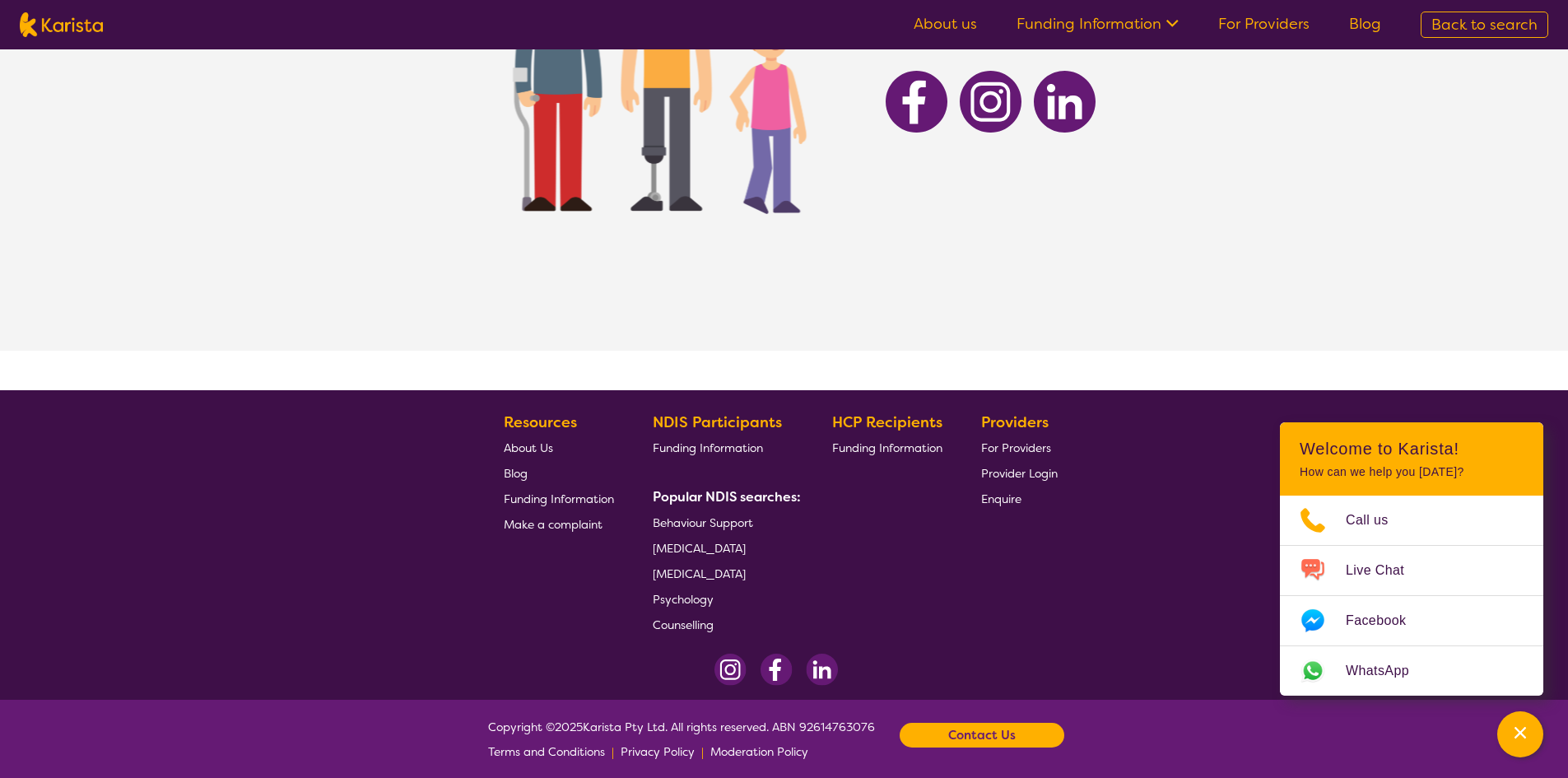
scroll to position [312, 0]
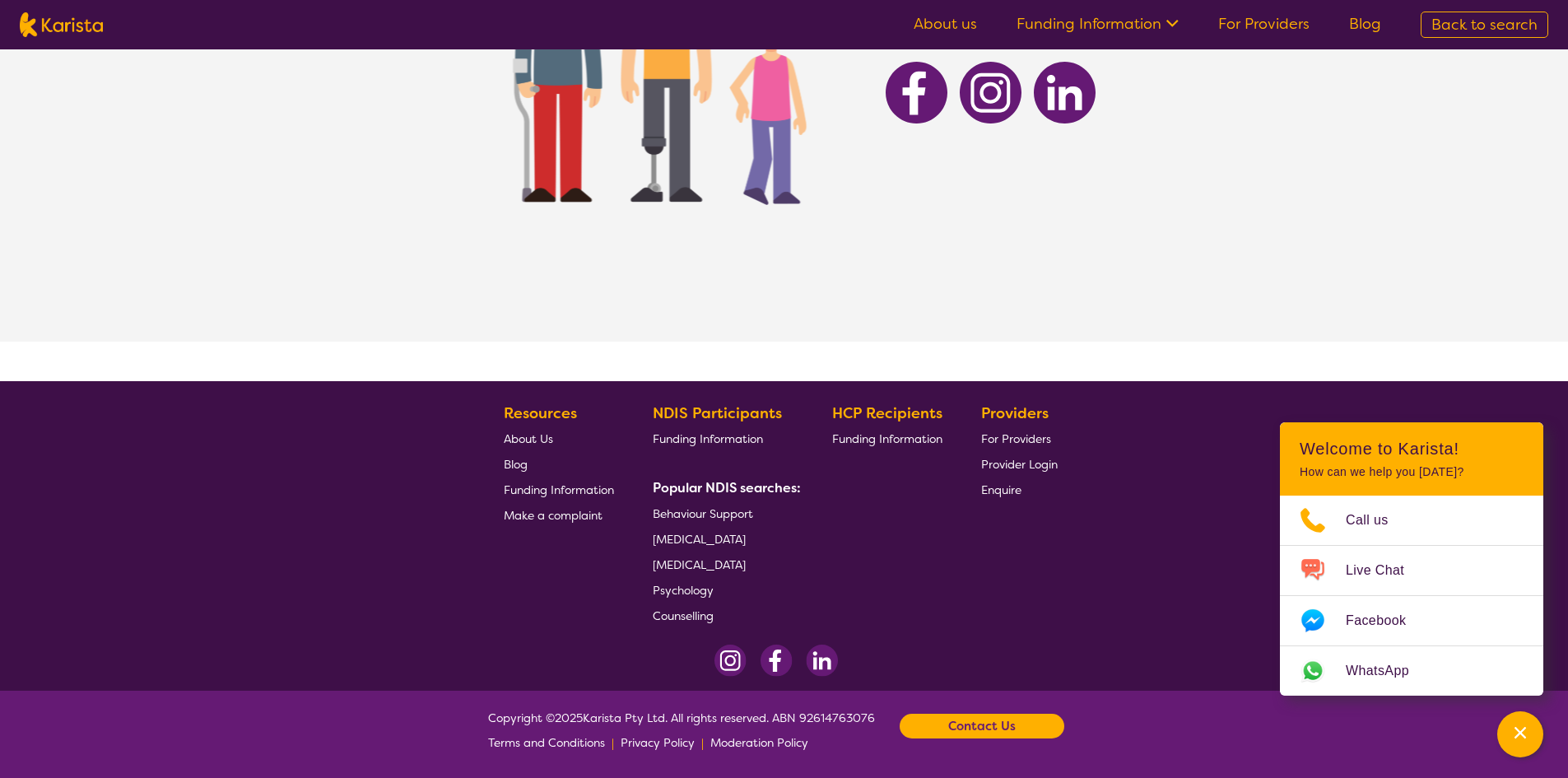
click at [1004, 486] on span "Enquire" at bounding box center [1001, 489] width 41 height 15
